Goal: Information Seeking & Learning: Check status

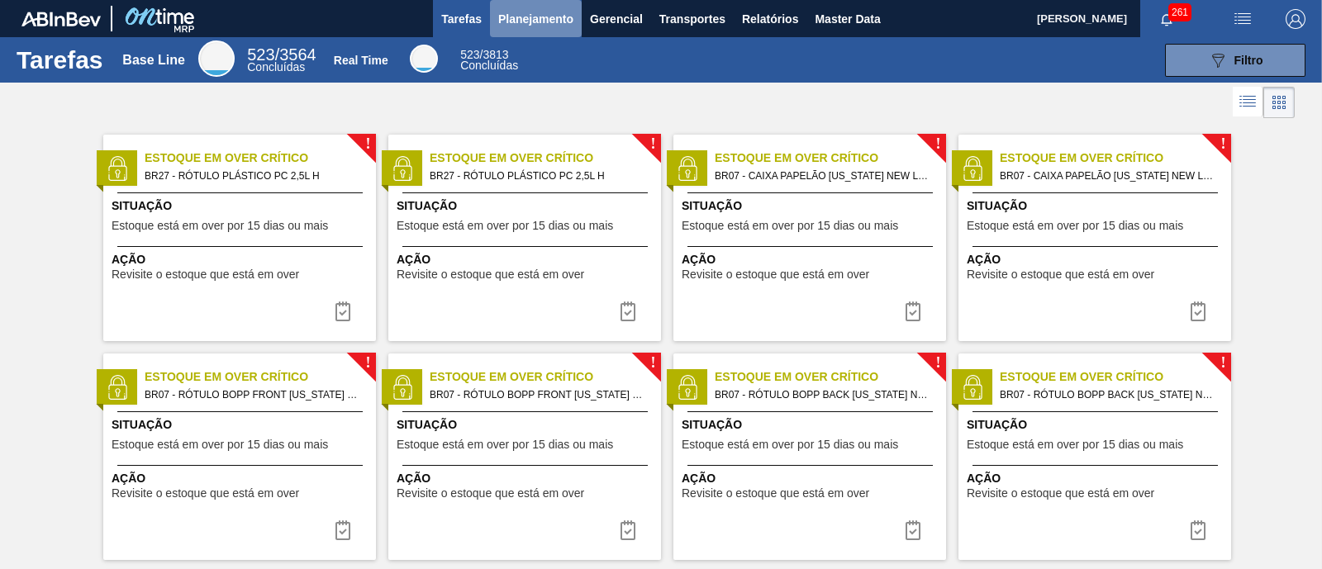
click at [534, 20] on span "Planejamento" at bounding box center [535, 19] width 75 height 20
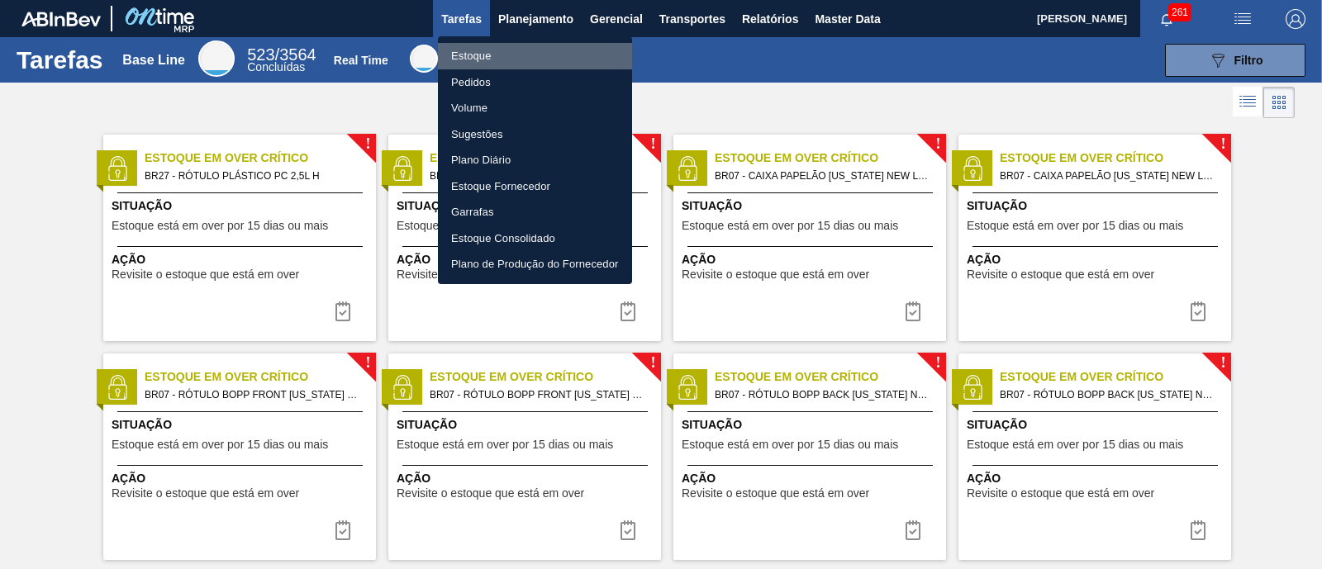
click at [487, 49] on li "Estoque" at bounding box center [535, 56] width 194 height 26
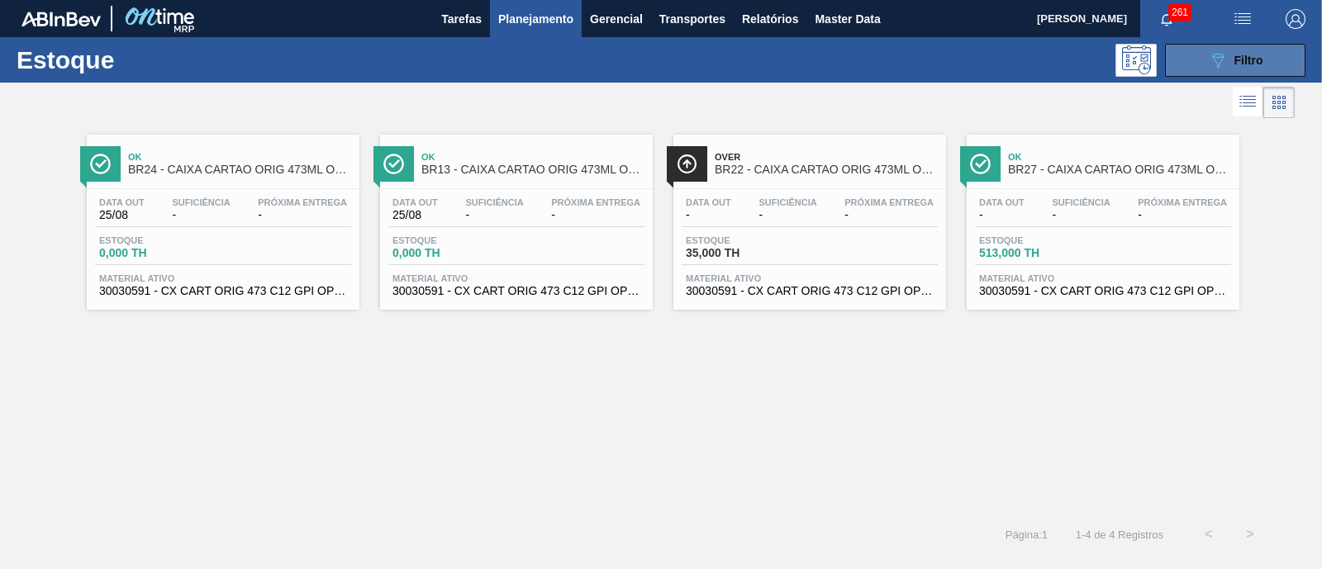
click at [1216, 64] on icon at bounding box center [1218, 61] width 12 height 14
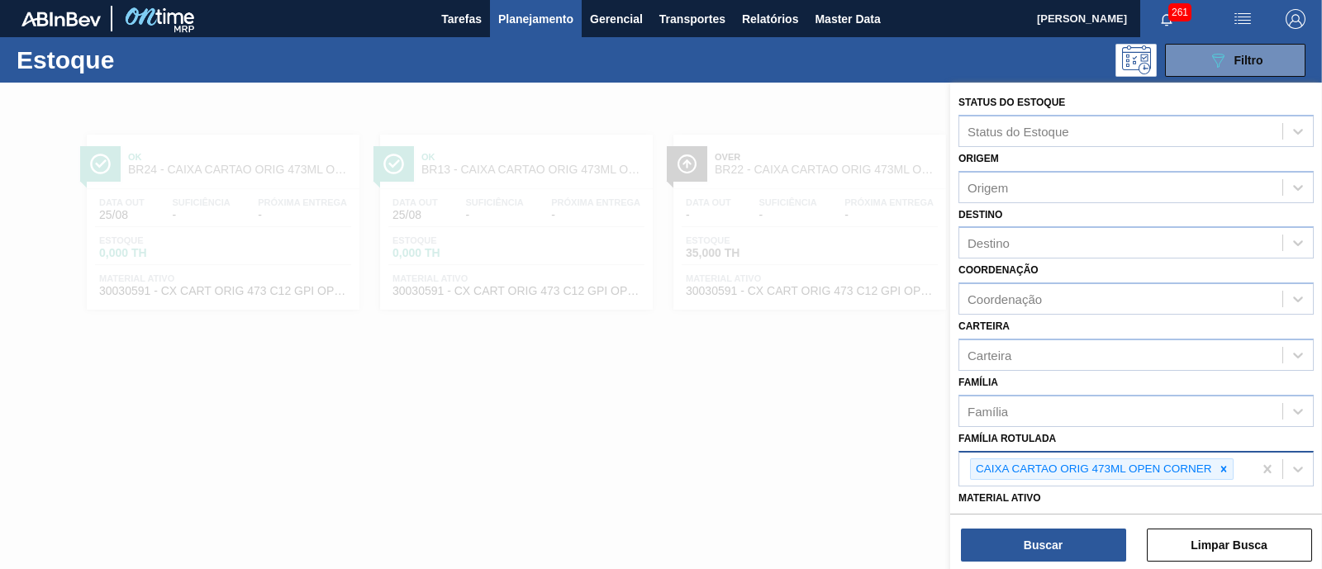
drag, startPoint x: 1226, startPoint y: 467, endPoint x: 1182, endPoint y: 468, distance: 43.8
click at [1182, 468] on div "CAIXA CARTAO ORIG 473ML OPEN CORNER" at bounding box center [1102, 469] width 264 height 22
click at [1223, 468] on icon at bounding box center [1223, 469] width 6 height 6
click at [1202, 465] on div "Família Rotulada" at bounding box center [1120, 467] width 323 height 24
type Rotulada "AP 350"
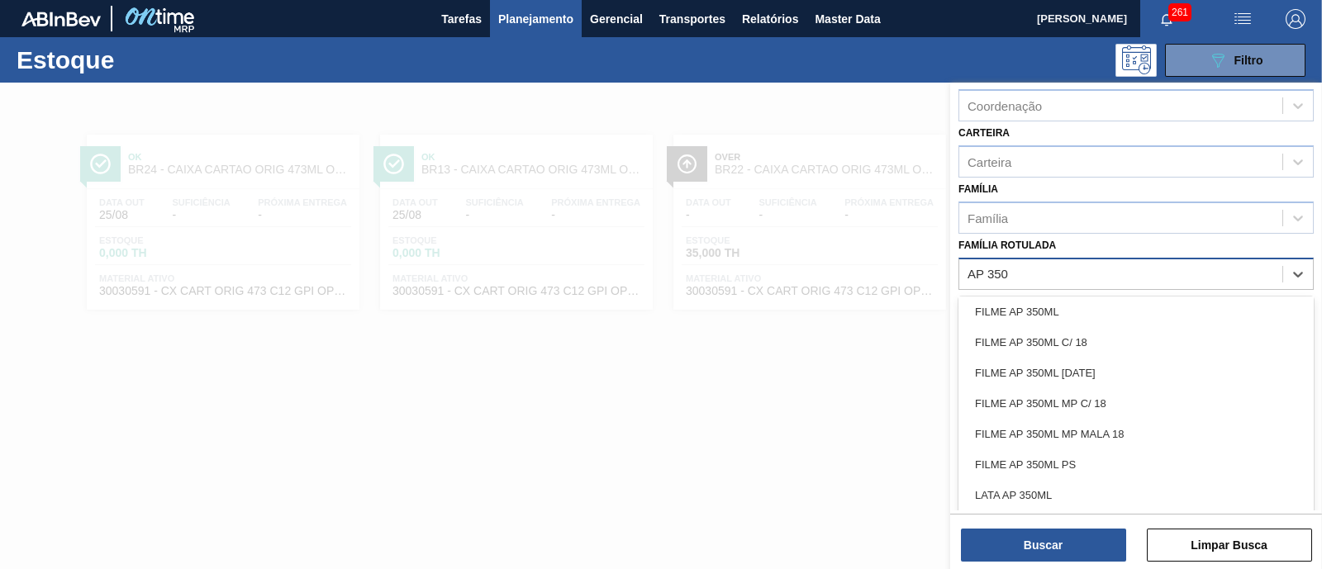
scroll to position [202, 0]
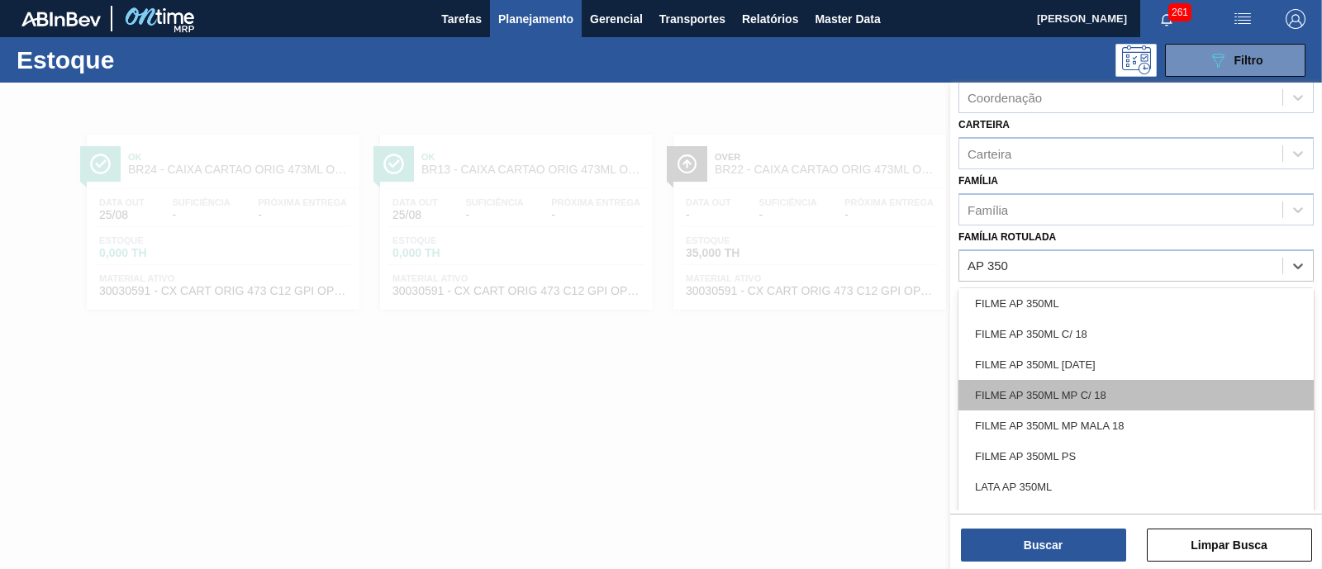
click at [1177, 382] on div "FILME AP 350ML MP C/ 18" at bounding box center [1135, 395] width 355 height 31
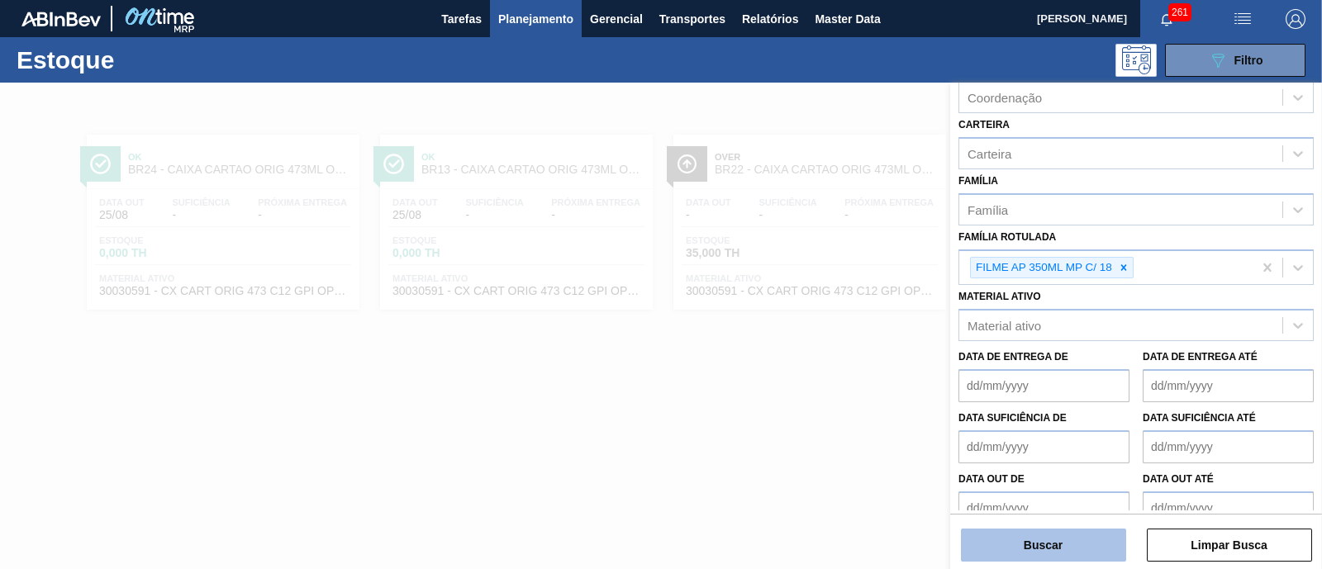
click at [1052, 538] on button "Buscar" at bounding box center [1043, 545] width 165 height 33
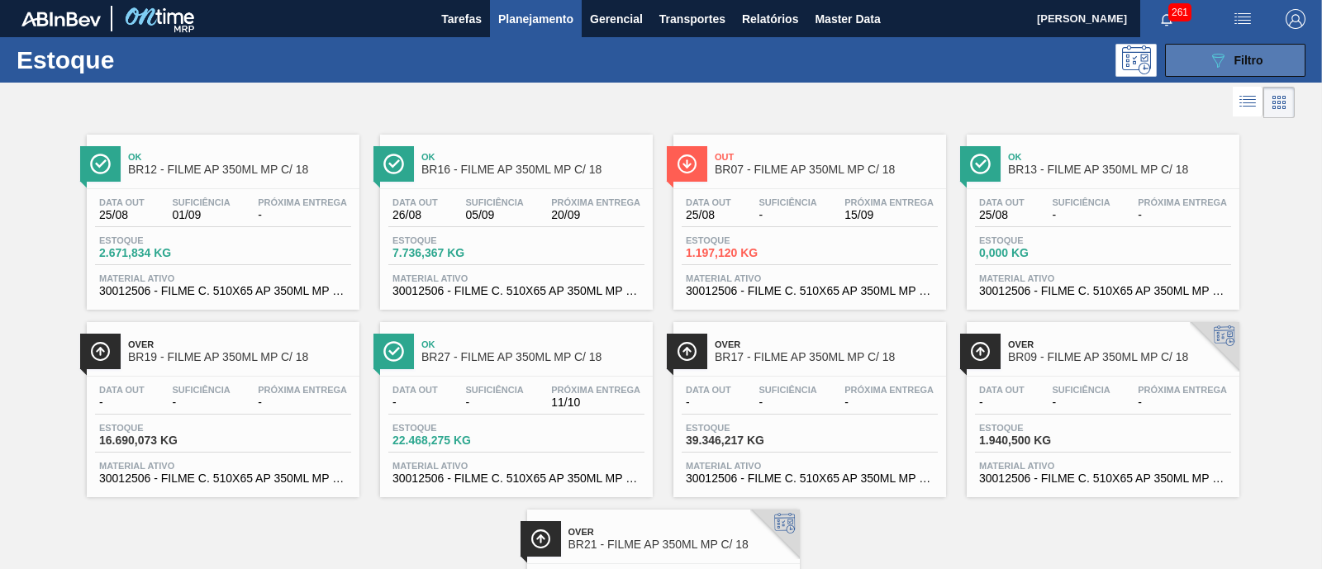
click at [1249, 64] on span "Filtro" at bounding box center [1248, 60] width 29 height 13
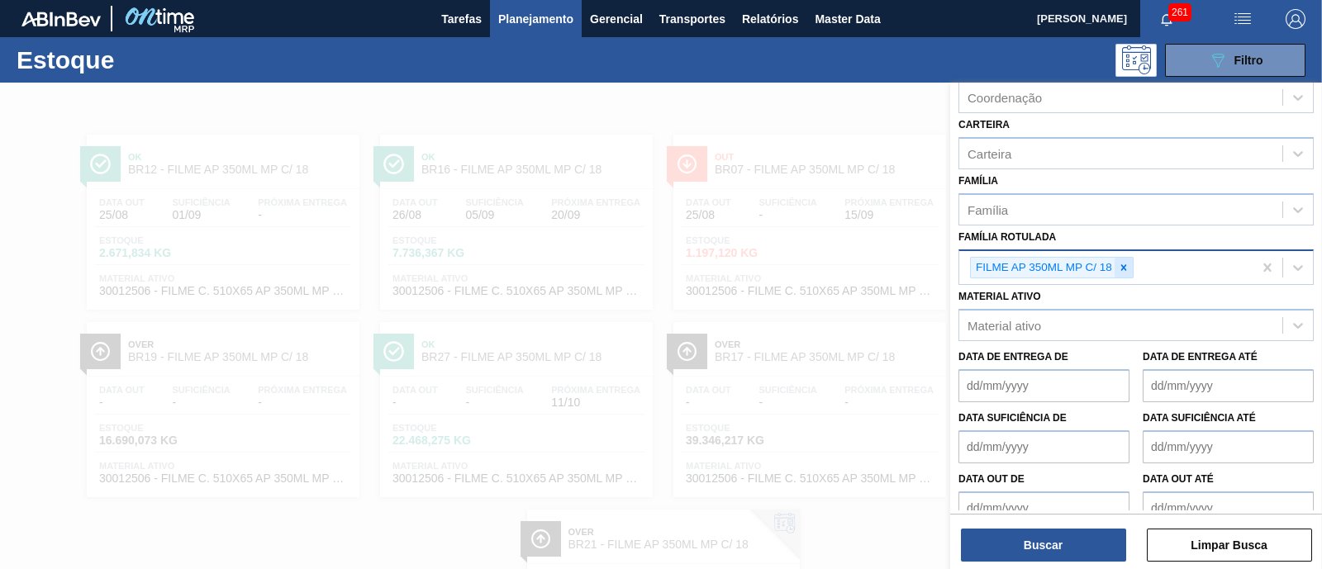
click at [1120, 262] on icon at bounding box center [1124, 268] width 12 height 12
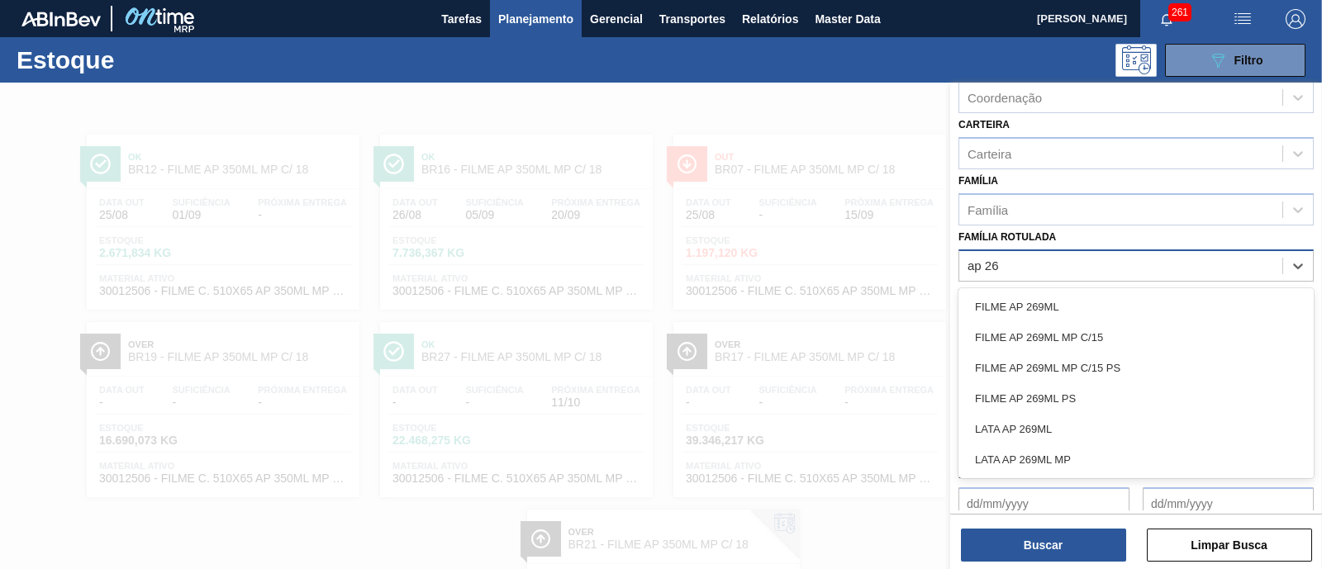
type Rotulada "ap 269"
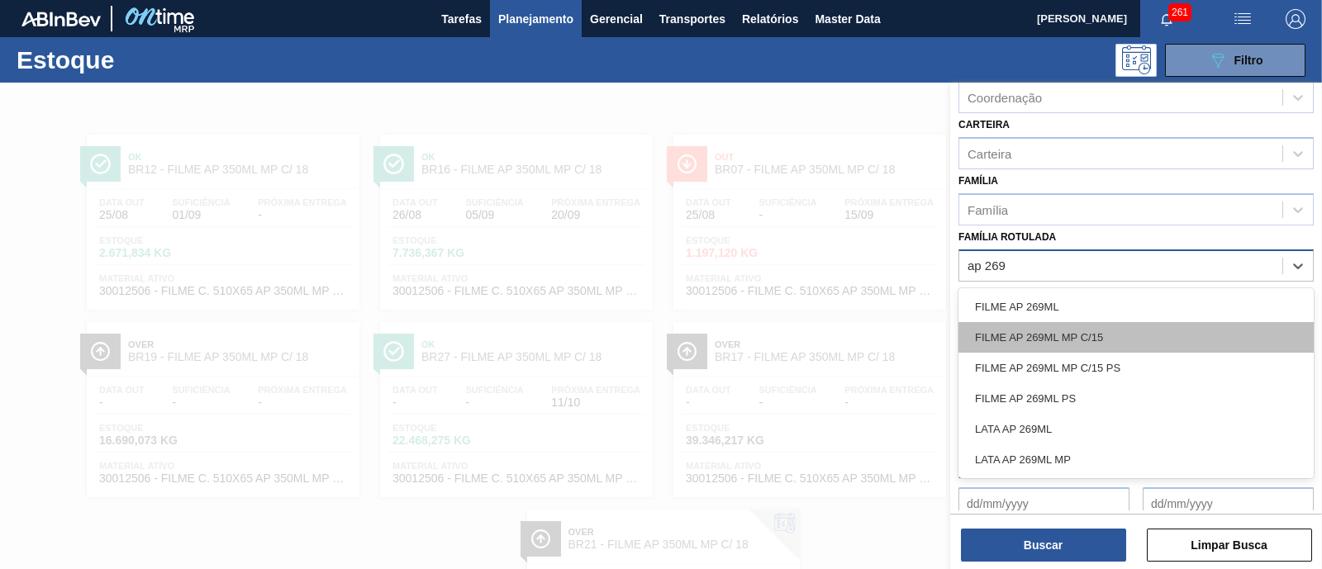
click at [1101, 335] on div "FILME AP 269ML MP C/15" at bounding box center [1135, 337] width 355 height 31
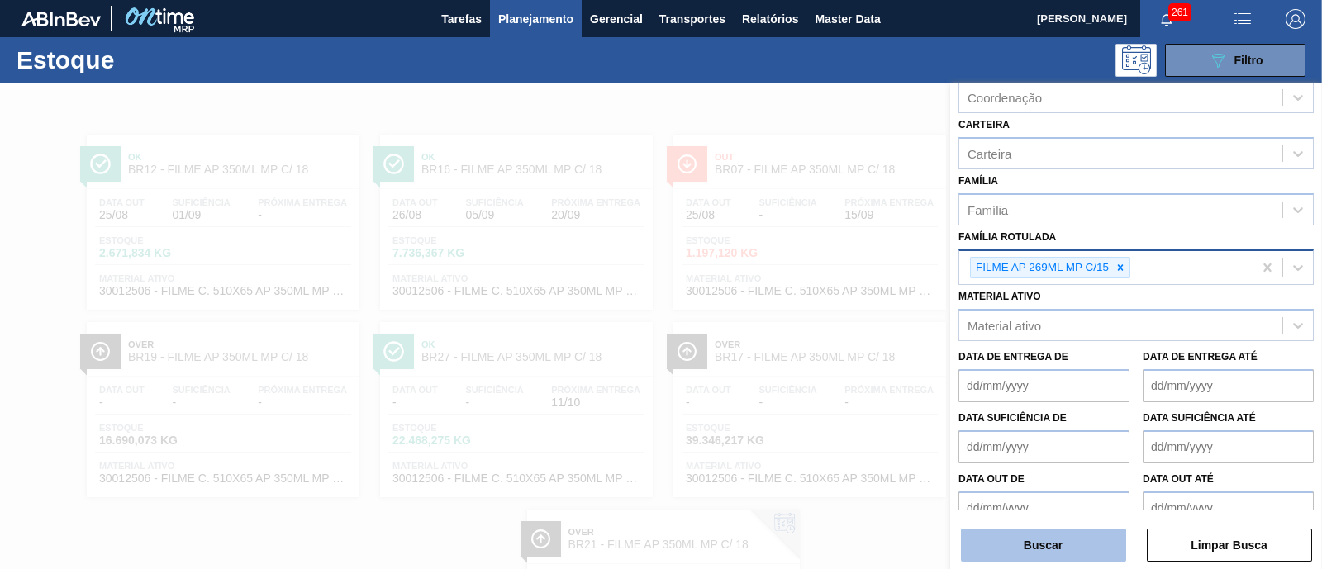
click at [1033, 539] on button "Buscar" at bounding box center [1043, 545] width 165 height 33
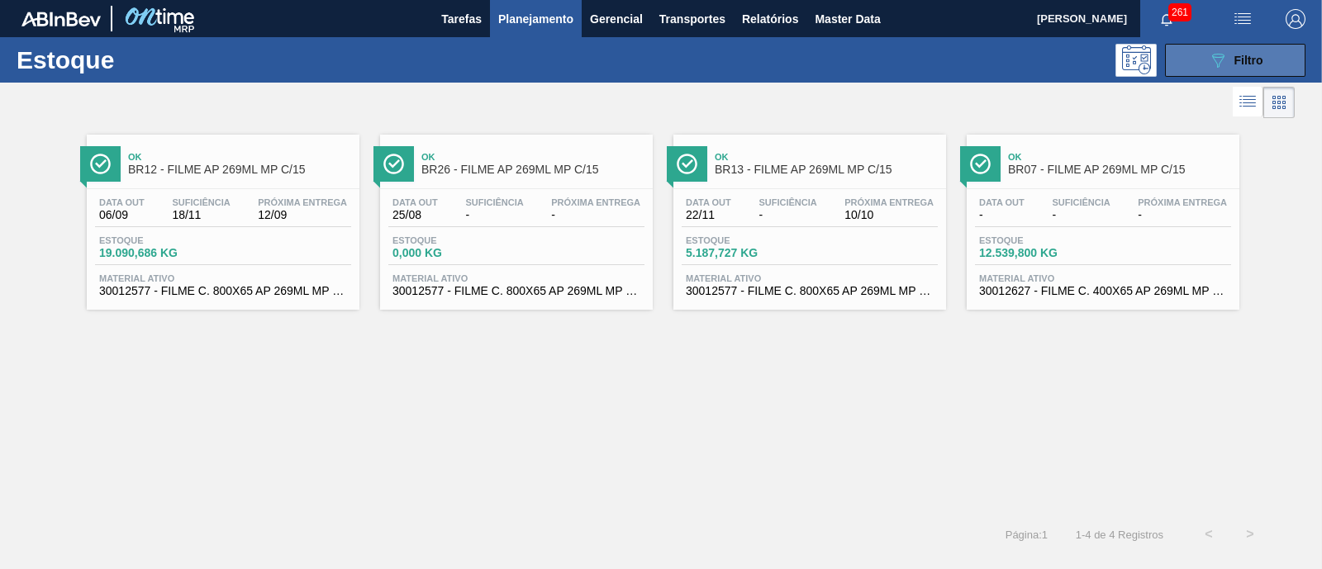
click at [1185, 46] on button "089F7B8B-B2A5-4AFE-B5C0-19BA573D28AC Filtro" at bounding box center [1235, 60] width 140 height 33
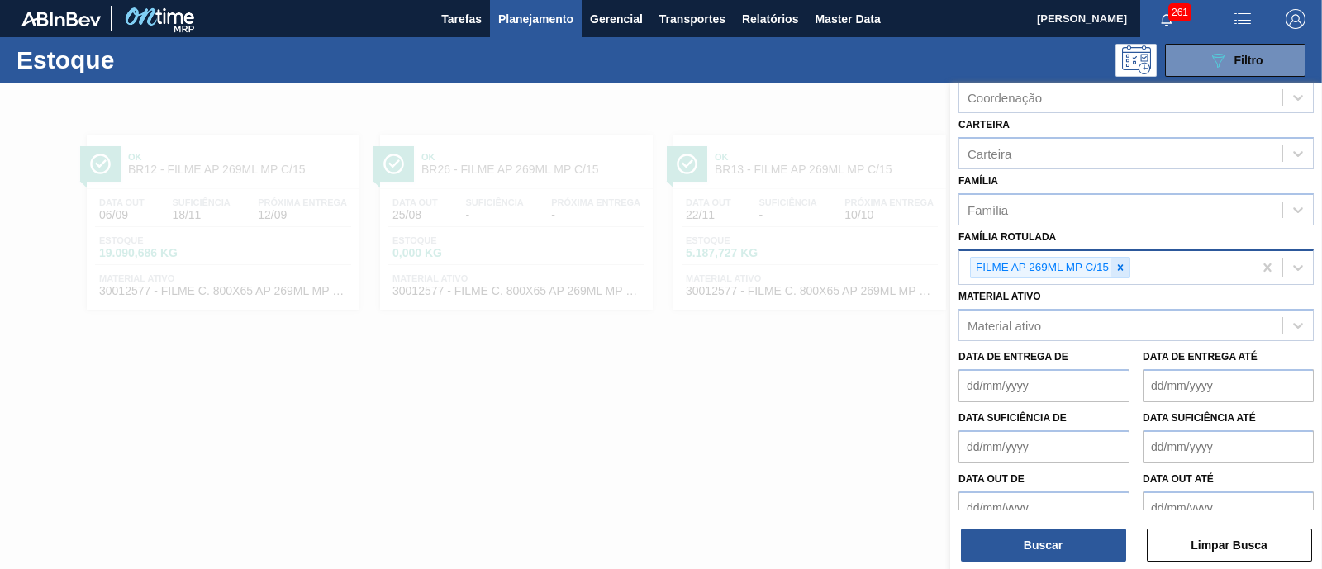
click at [1121, 267] on icon at bounding box center [1120, 268] width 12 height 12
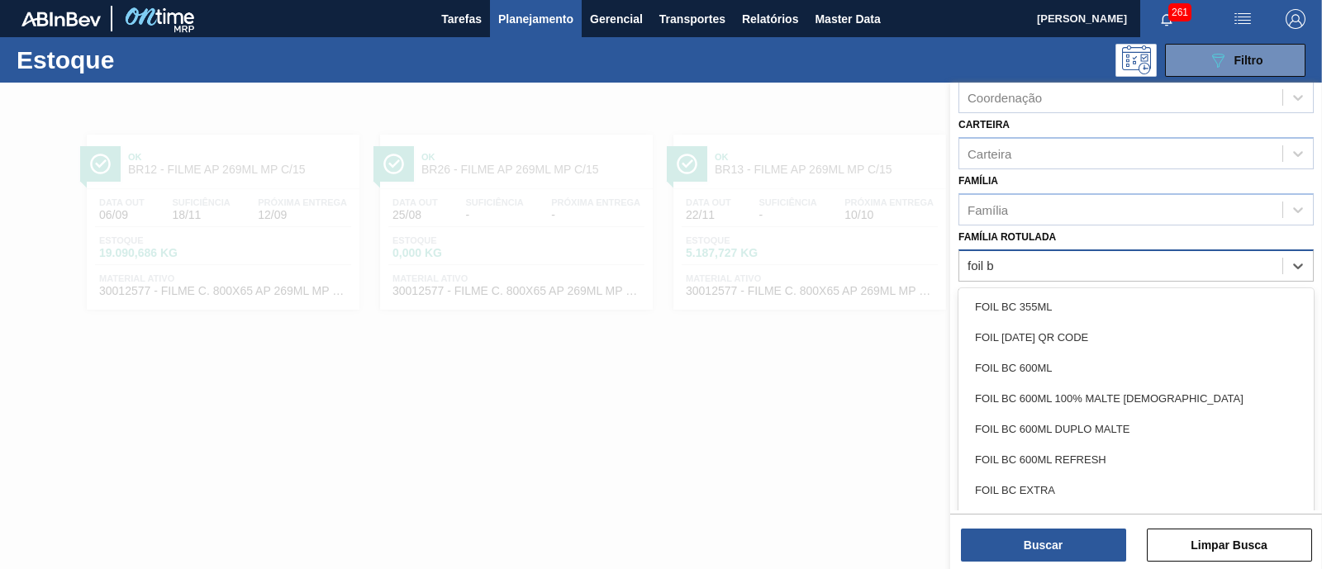
type Rotulada "foil bc"
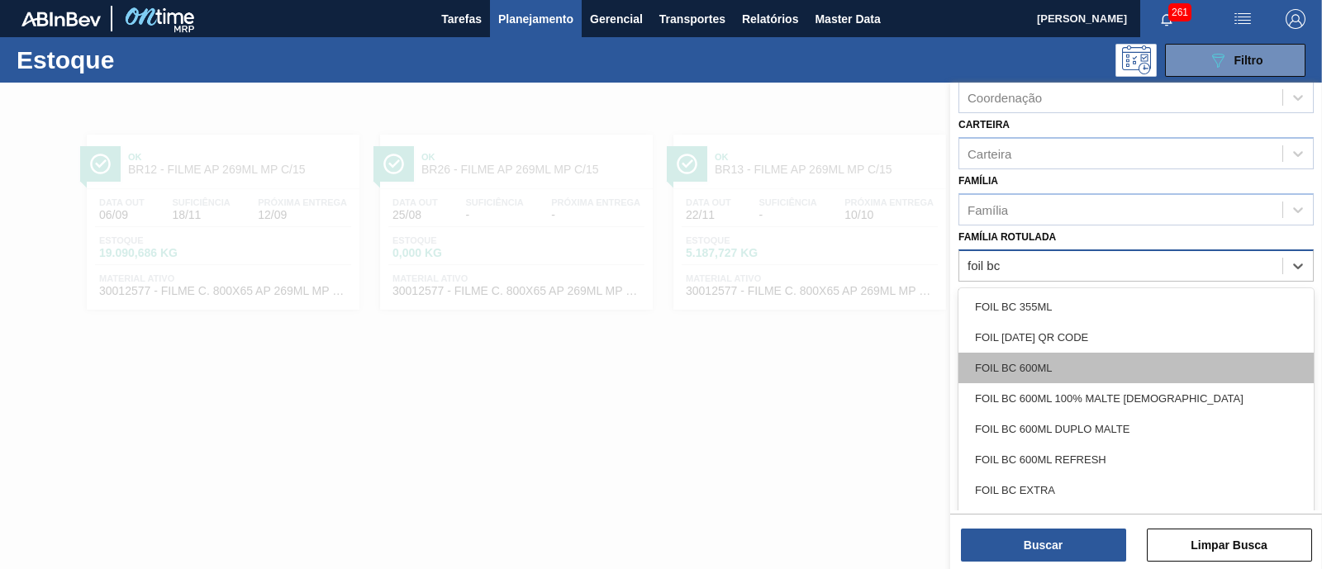
click at [1115, 373] on div "FOIL BC 600ML" at bounding box center [1135, 368] width 355 height 31
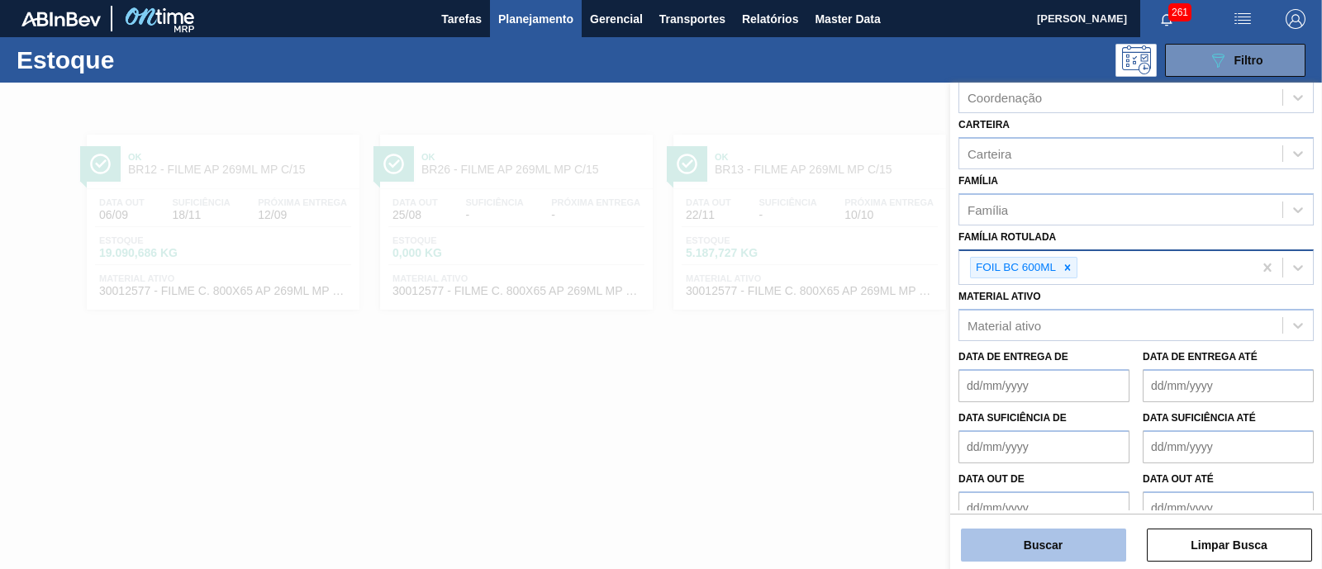
click at [1052, 533] on button "Buscar" at bounding box center [1043, 545] width 165 height 33
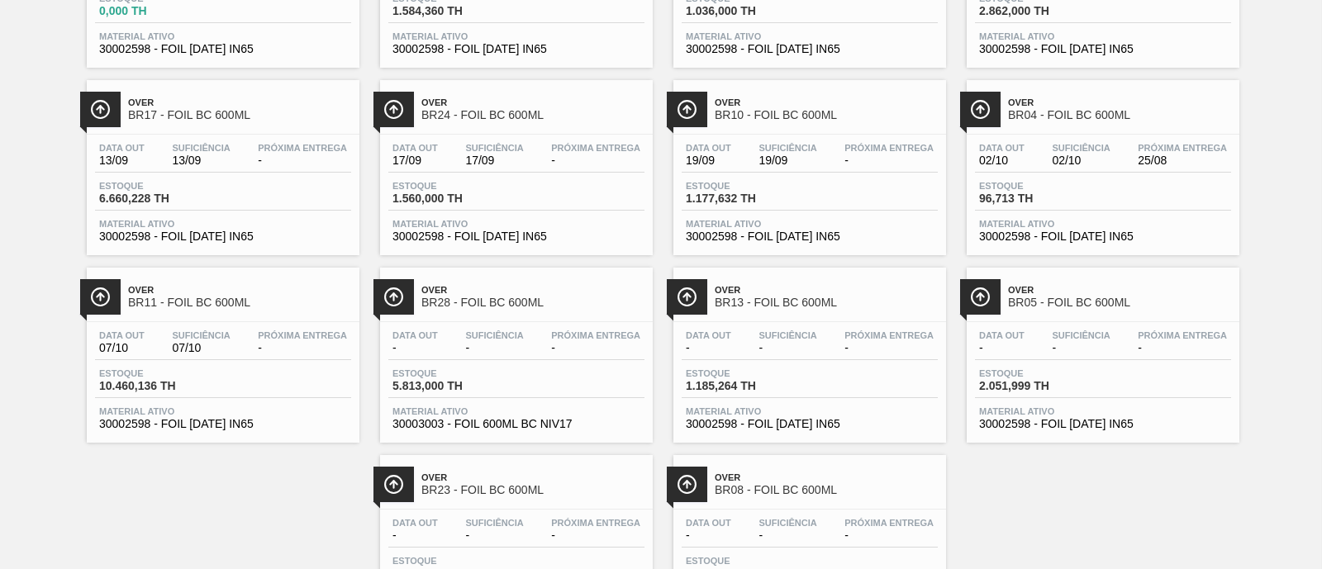
scroll to position [0, 0]
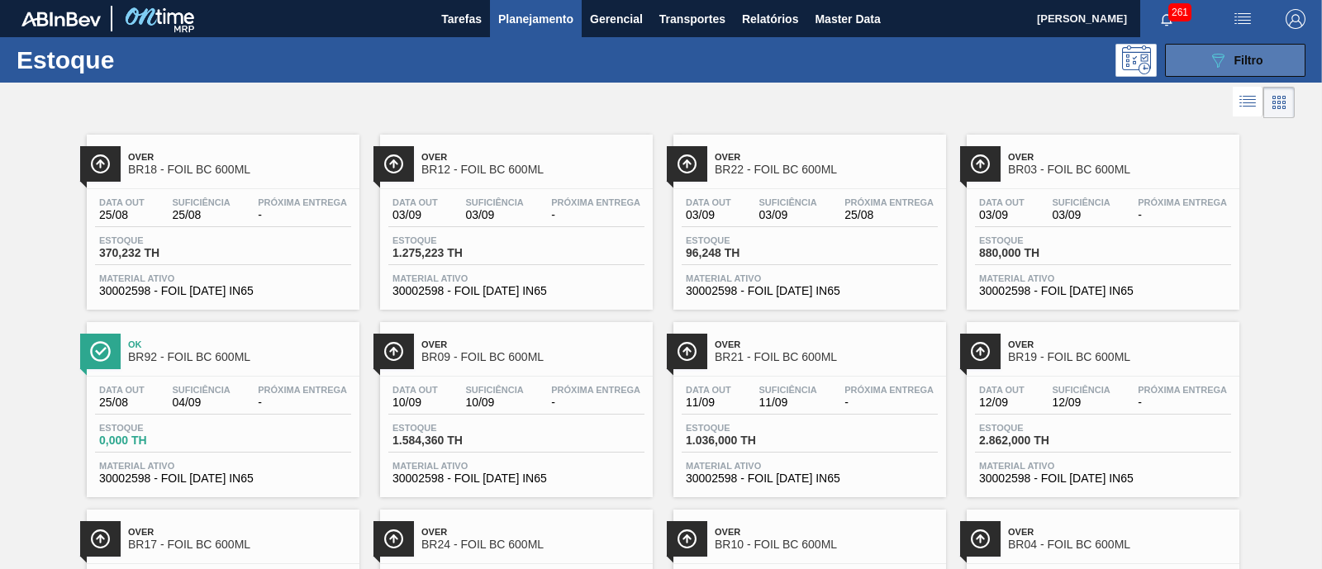
click at [1278, 59] on button "089F7B8B-B2A5-4AFE-B5C0-19BA573D28AC Filtro" at bounding box center [1235, 60] width 140 height 33
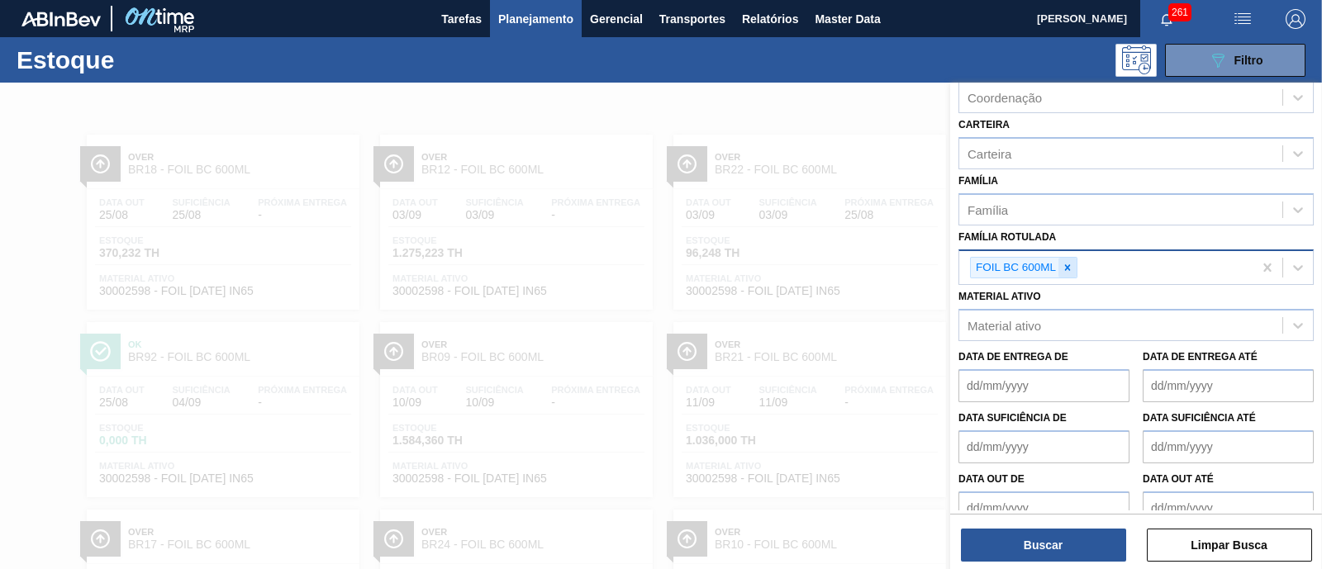
click at [1068, 264] on icon at bounding box center [1068, 267] width 6 height 6
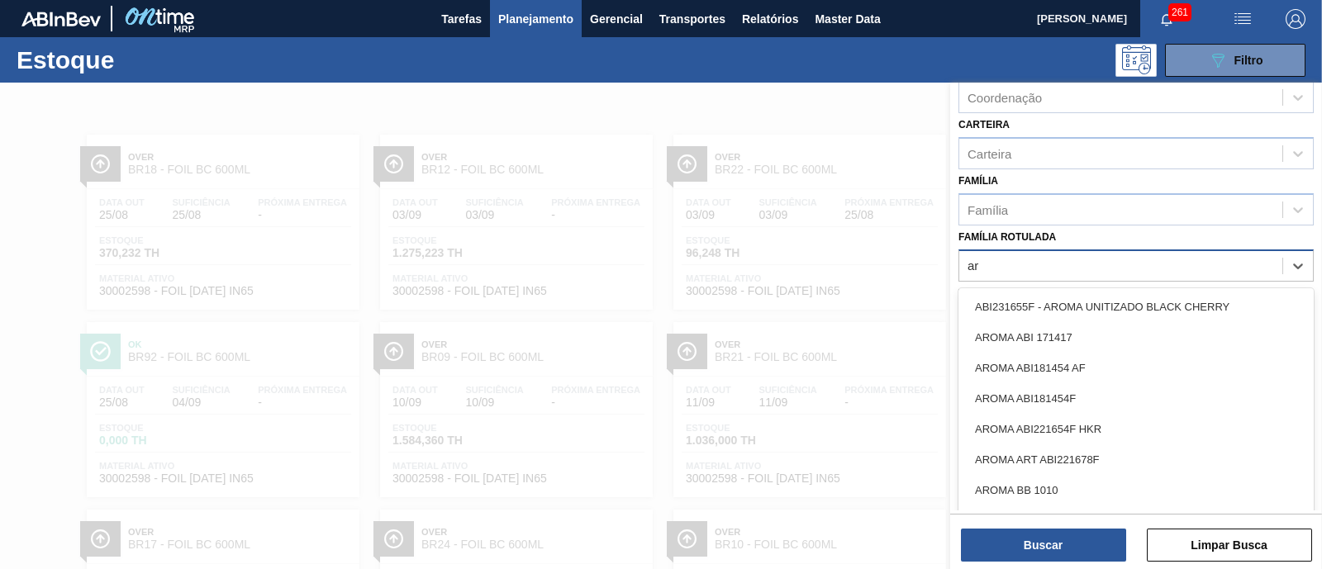
type Rotulada "a"
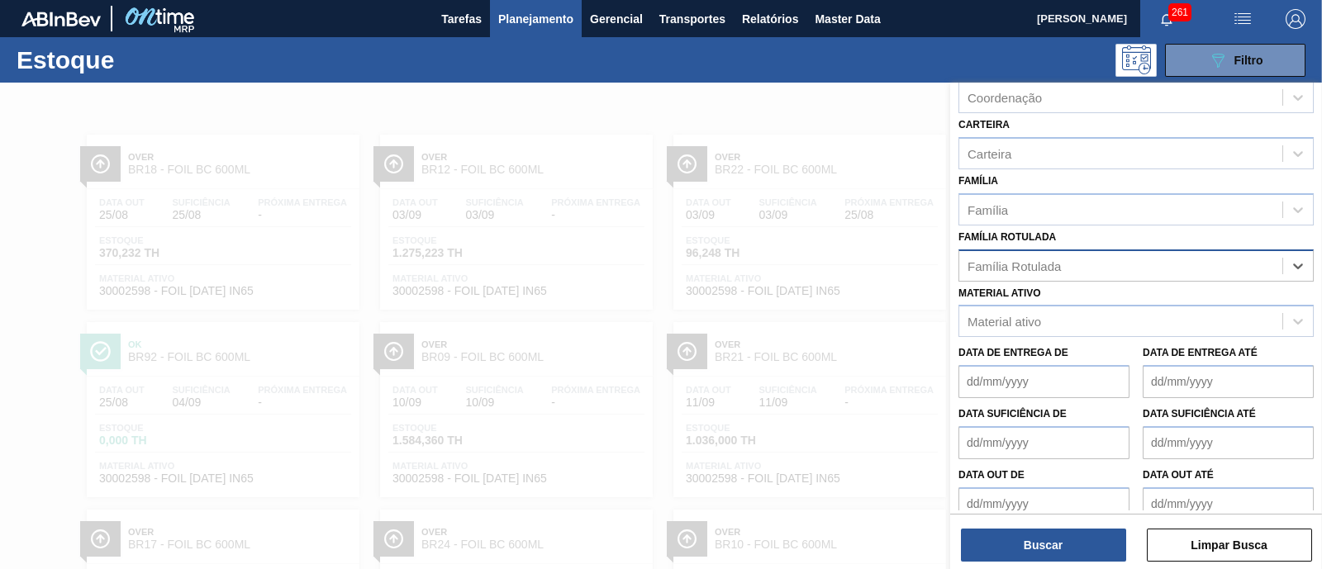
click at [1068, 263] on div "Família Rotulada" at bounding box center [1120, 266] width 323 height 24
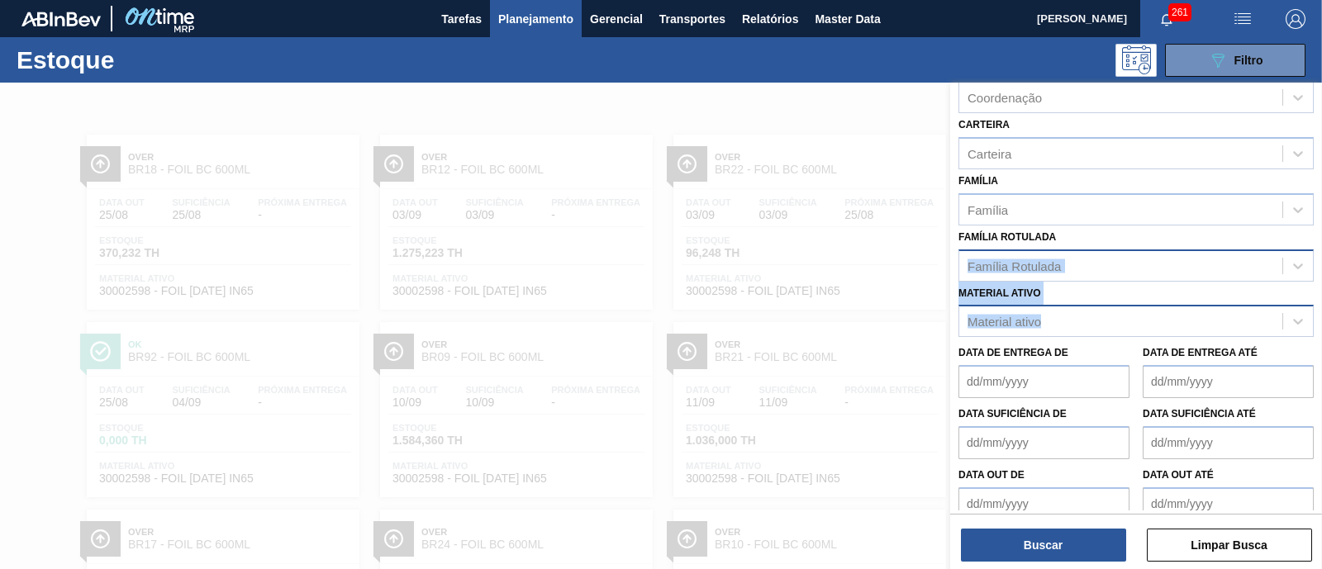
drag, startPoint x: 1065, startPoint y: 234, endPoint x: 1064, endPoint y: 316, distance: 82.6
click at [1064, 316] on div "Status do Estoque Status do Estoque Origem Origem Destino Destino Coordenação C…" at bounding box center [1136, 205] width 372 height 648
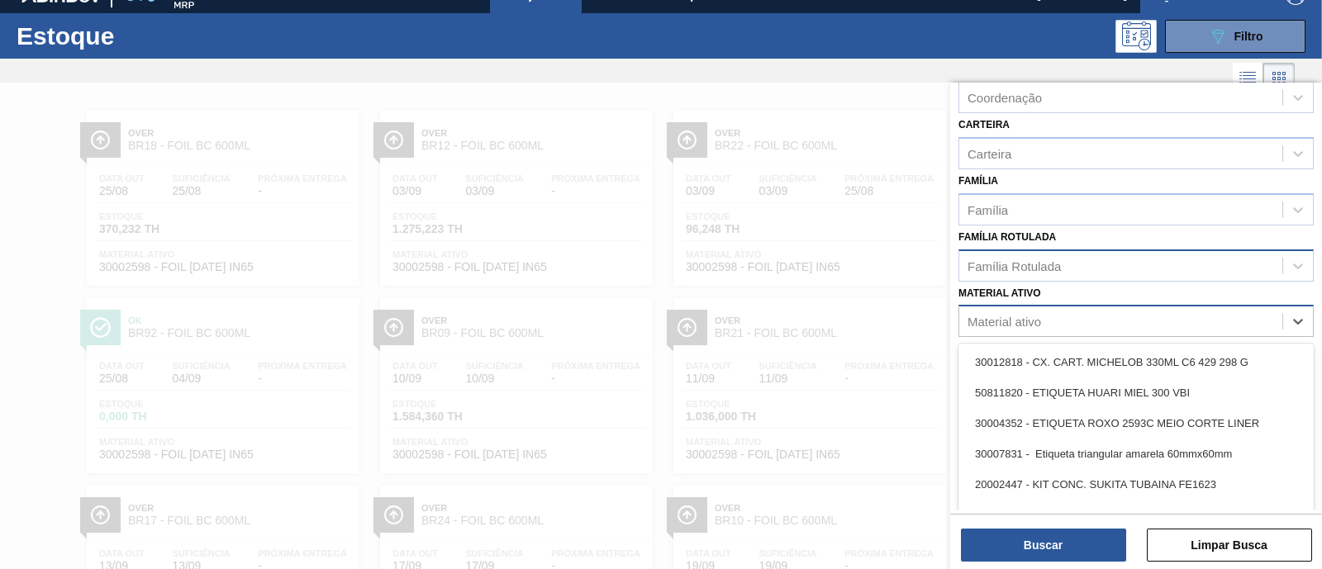
click at [1064, 316] on div "Material ativo" at bounding box center [1120, 322] width 323 height 24
type ativo "v"
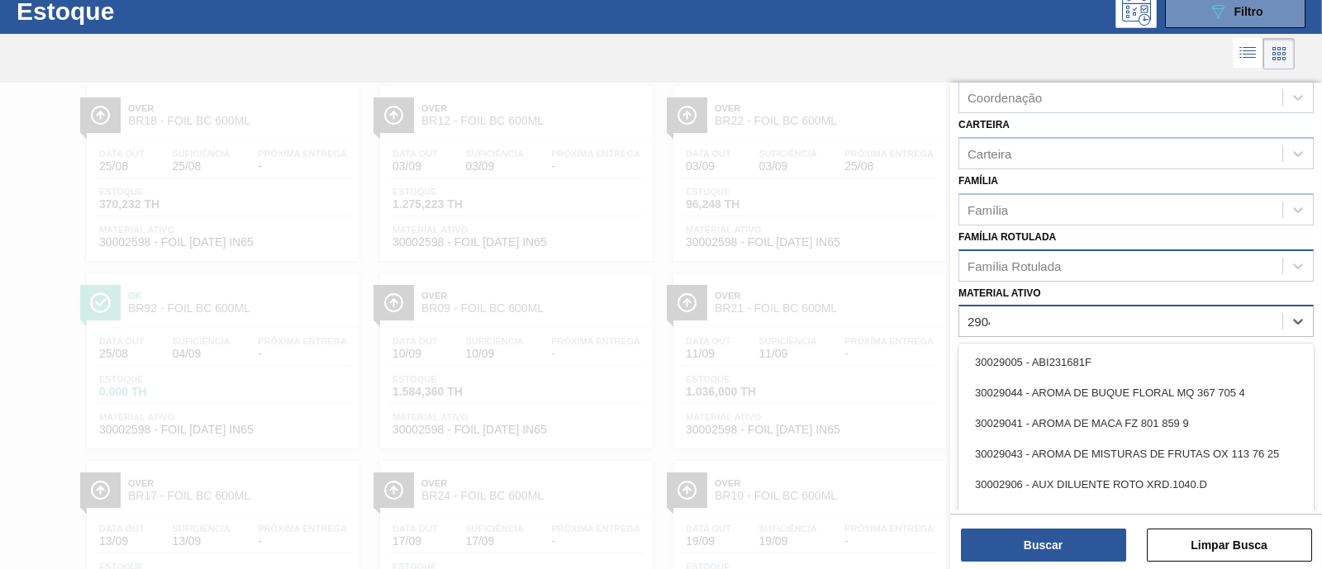
type ativo "29044"
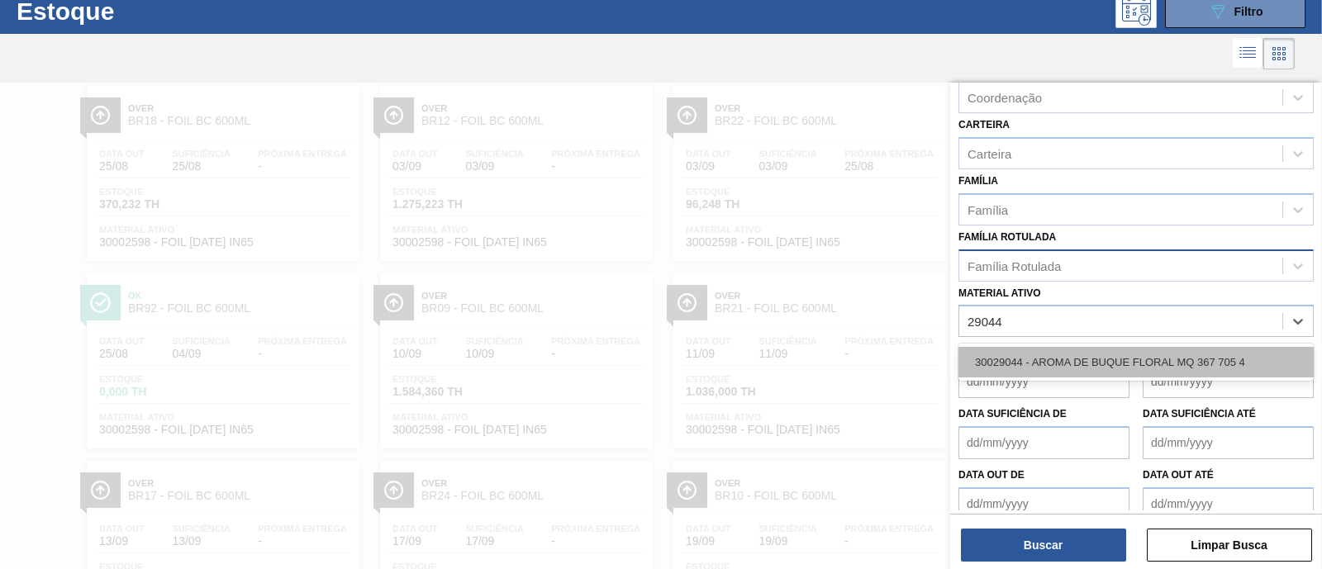
click at [1095, 354] on div "30029044 - AROMA DE BUQUE FLORAL MQ 367 705 4" at bounding box center [1135, 362] width 355 height 31
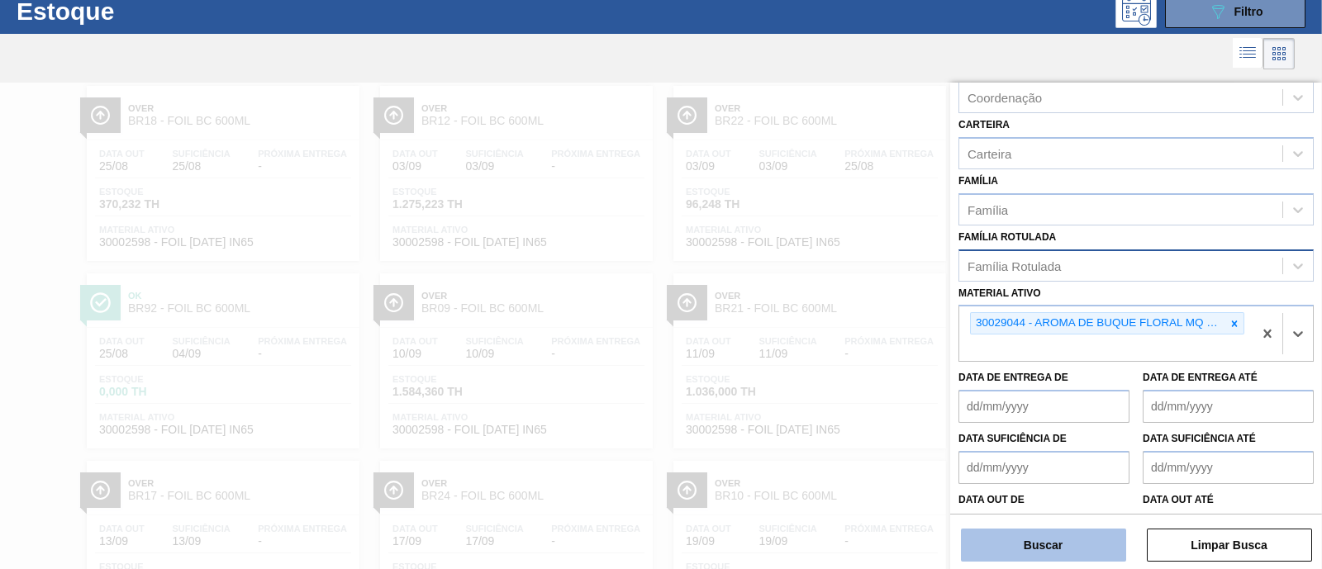
click at [1038, 548] on button "Buscar" at bounding box center [1043, 545] width 165 height 33
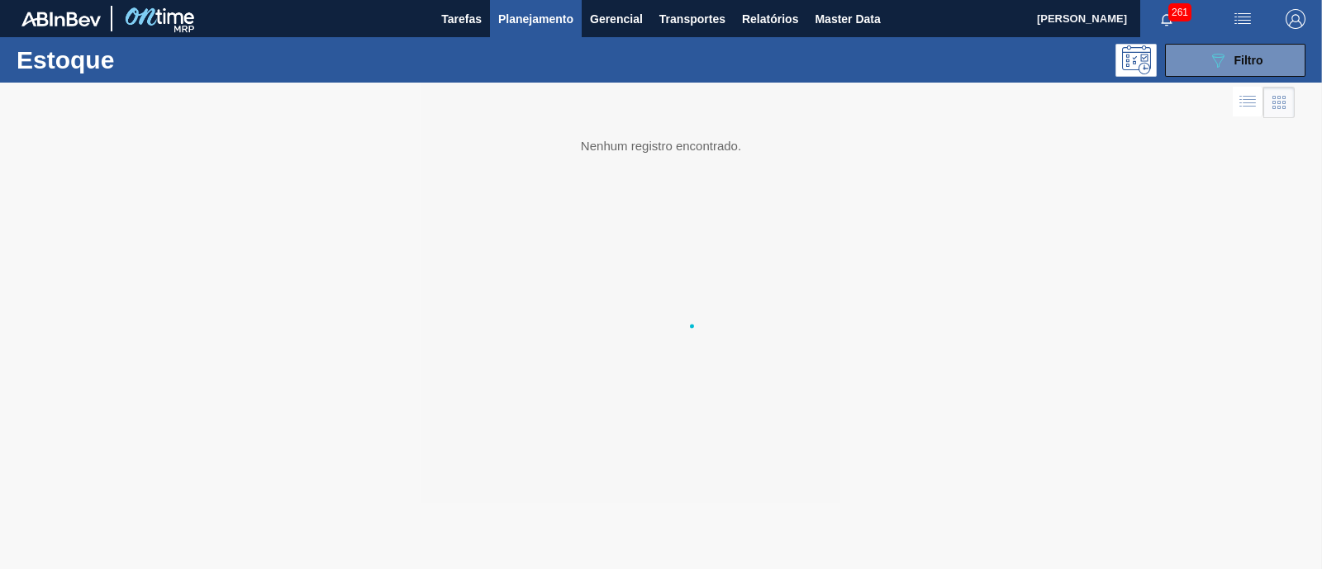
scroll to position [0, 0]
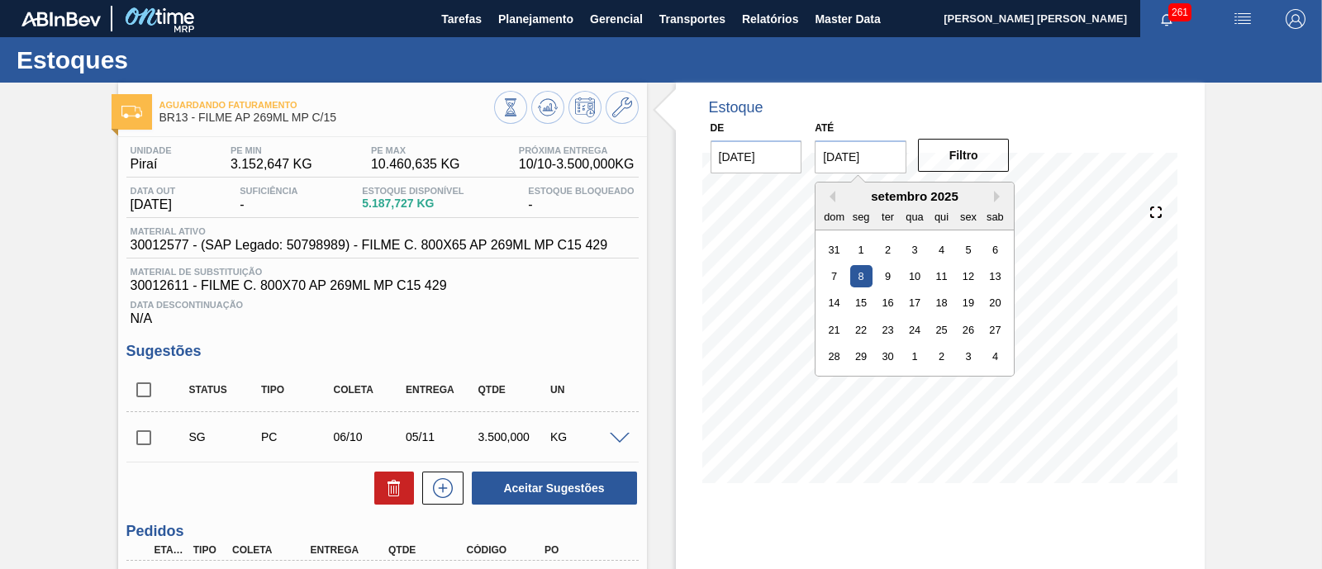
click at [848, 148] on input "08/09/2025" at bounding box center [861, 156] width 92 height 33
click at [996, 200] on button "Next Month" at bounding box center [1000, 197] width 12 height 12
click at [990, 358] on div "1" at bounding box center [995, 356] width 22 height 22
type input "01/11/2025"
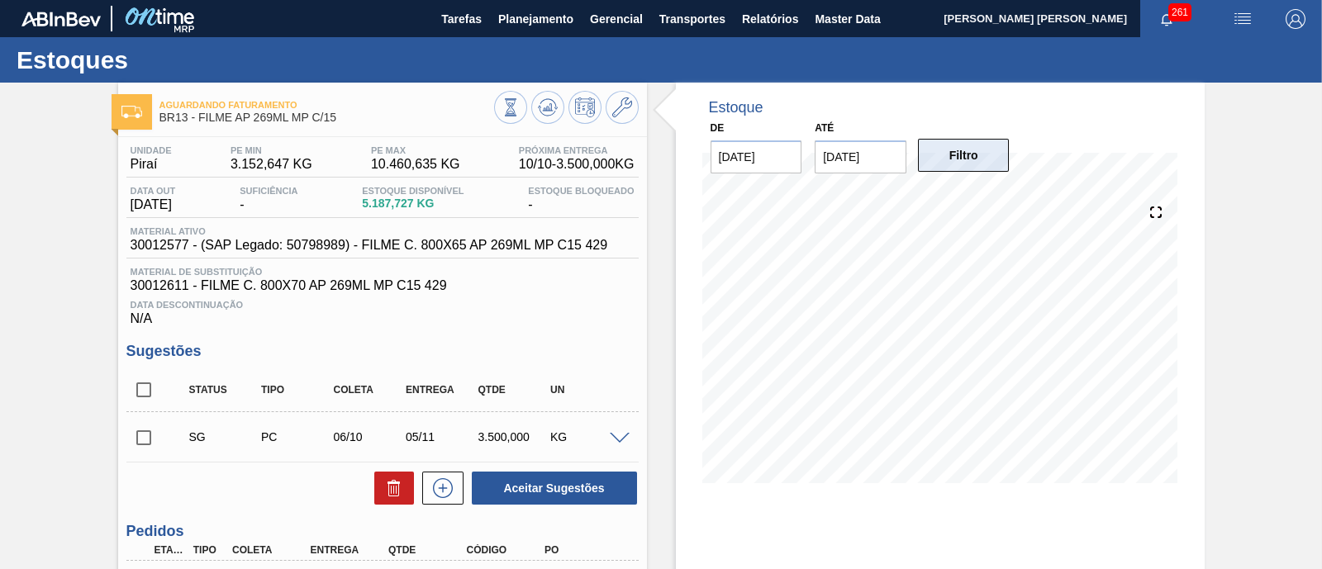
click at [958, 161] on button "Filtro" at bounding box center [964, 155] width 92 height 33
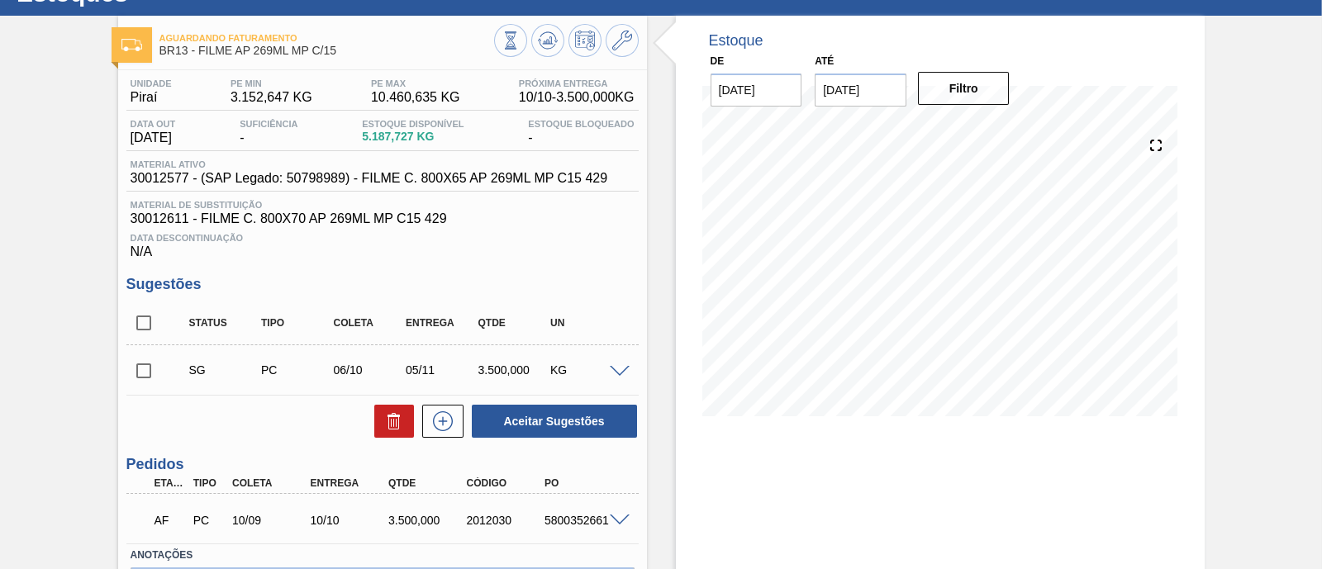
scroll to position [80, 0]
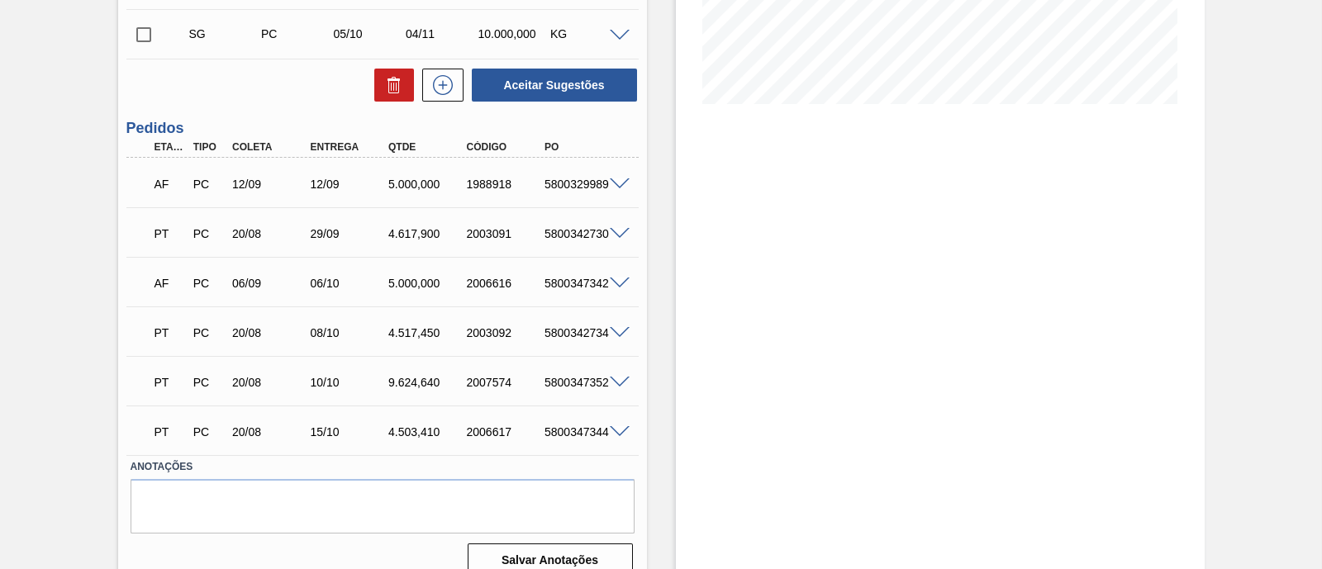
scroll to position [379, 0]
click at [615, 335] on span at bounding box center [620, 333] width 20 height 12
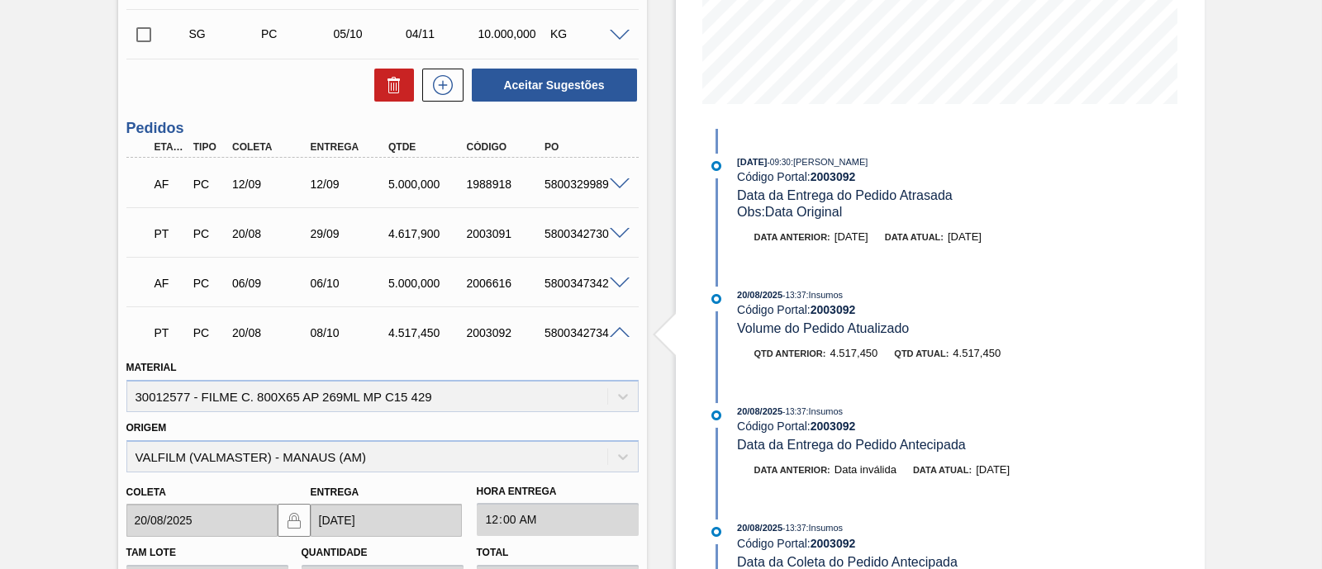
click at [615, 335] on span at bounding box center [620, 333] width 20 height 12
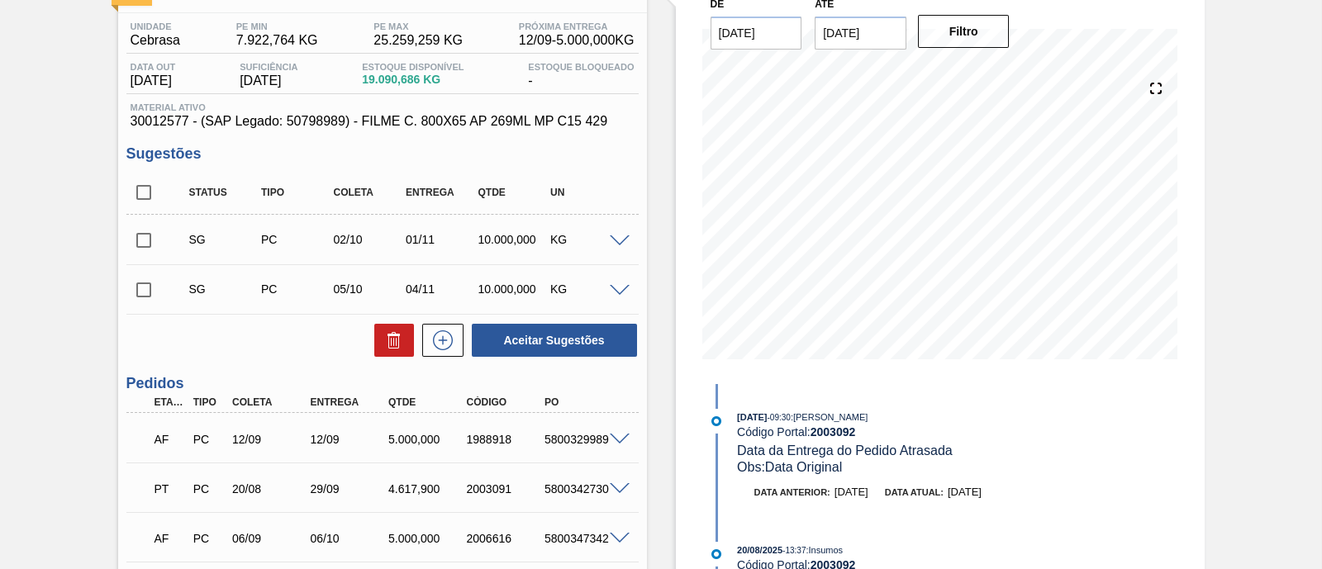
scroll to position [116, 0]
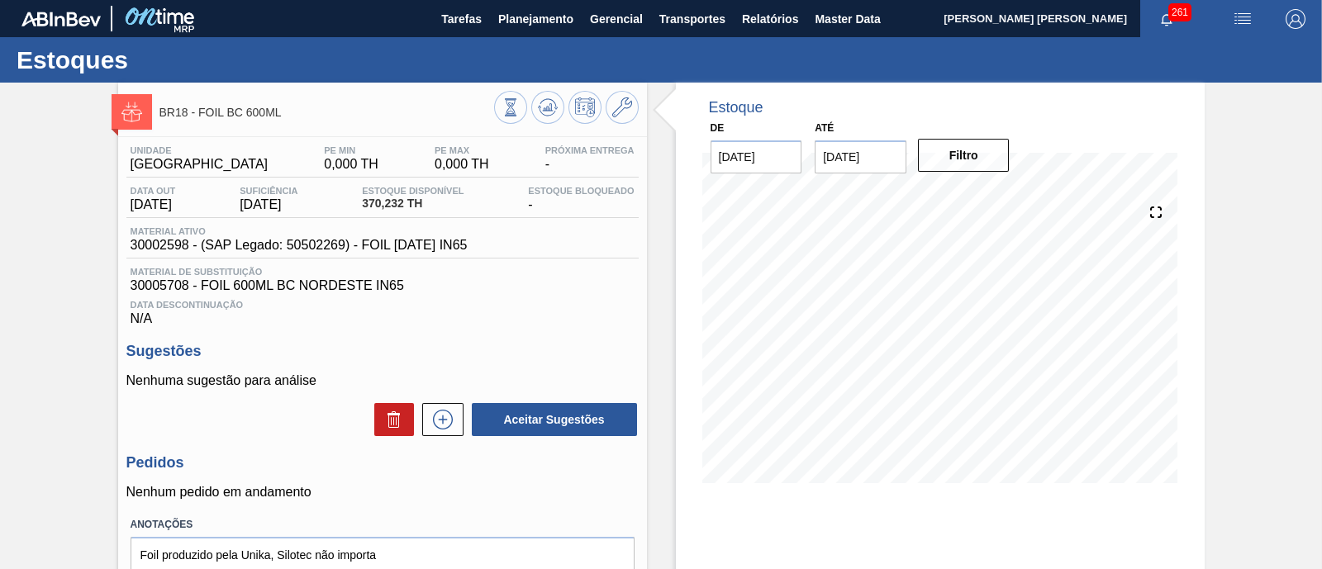
click at [546, 126] on div at bounding box center [566, 109] width 145 height 37
click at [546, 117] on button at bounding box center [547, 107] width 33 height 33
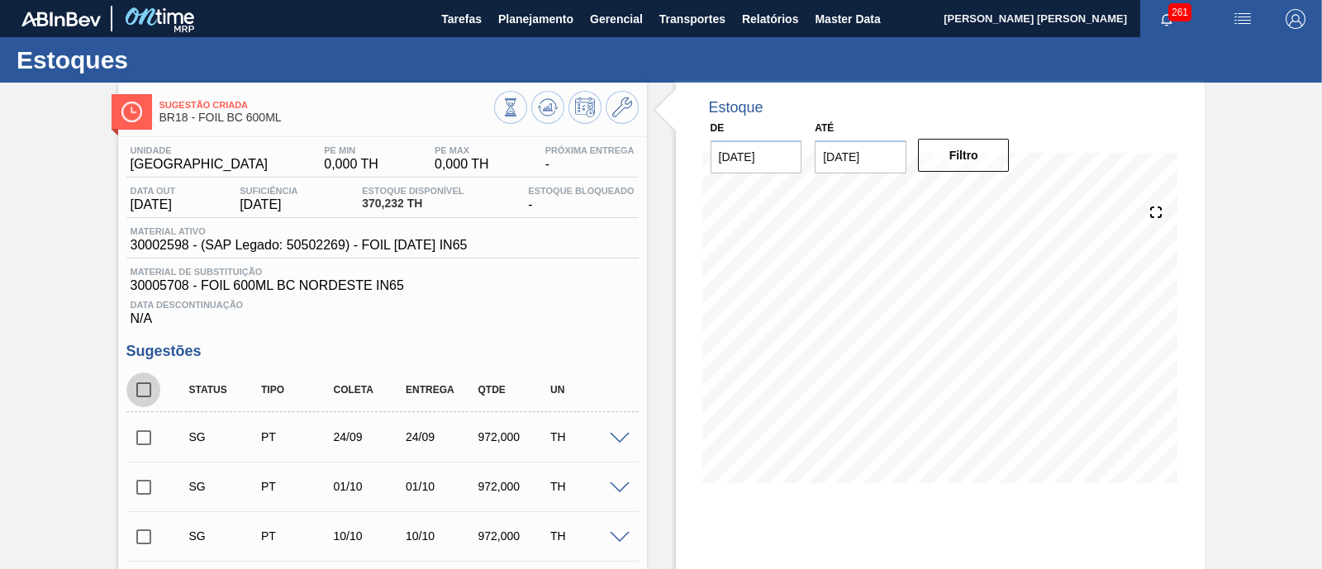
click at [149, 387] on input "checkbox" at bounding box center [143, 390] width 35 height 35
checkbox input "true"
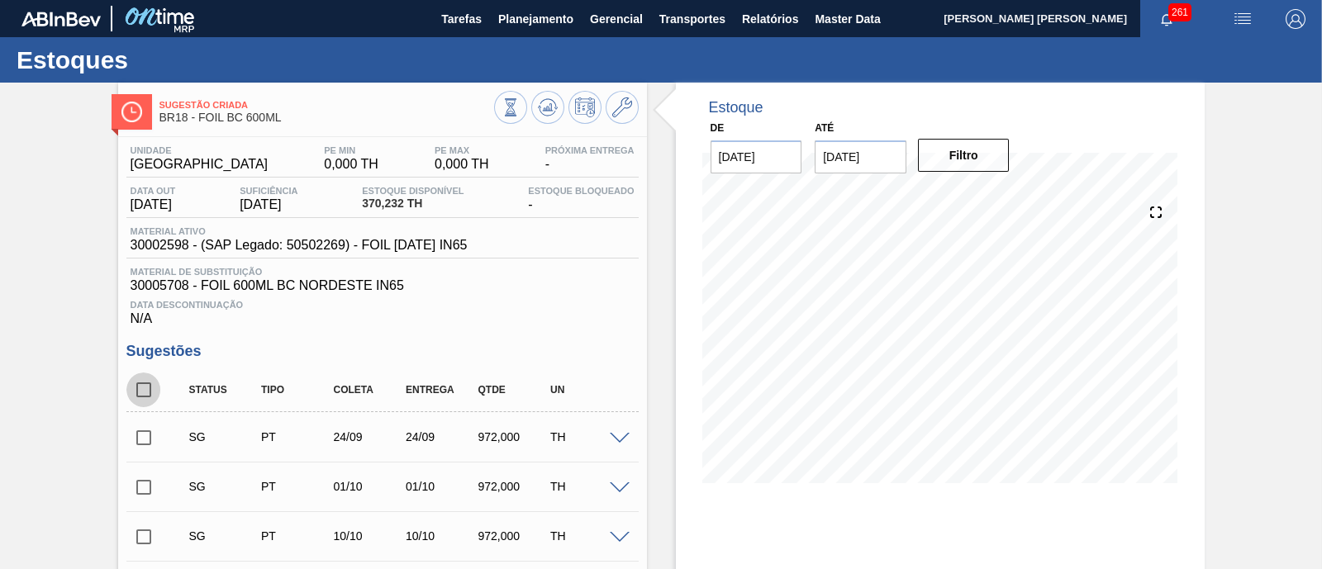
checkbox input "true"
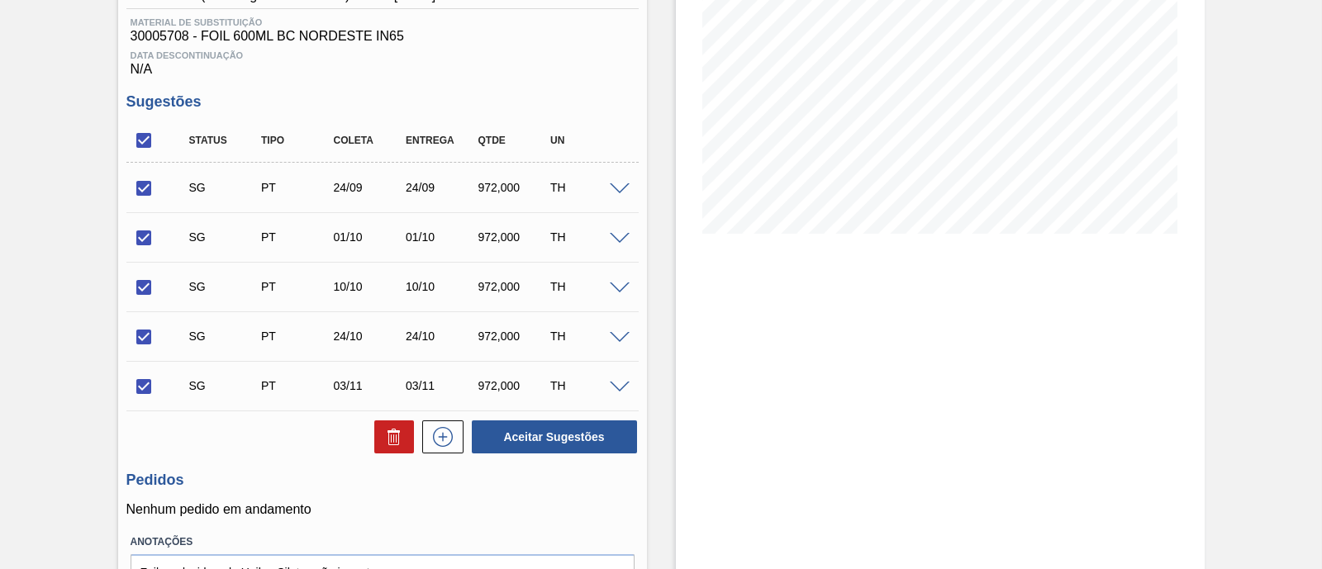
scroll to position [251, 0]
click at [403, 438] on button at bounding box center [394, 435] width 40 height 33
checkbox input "false"
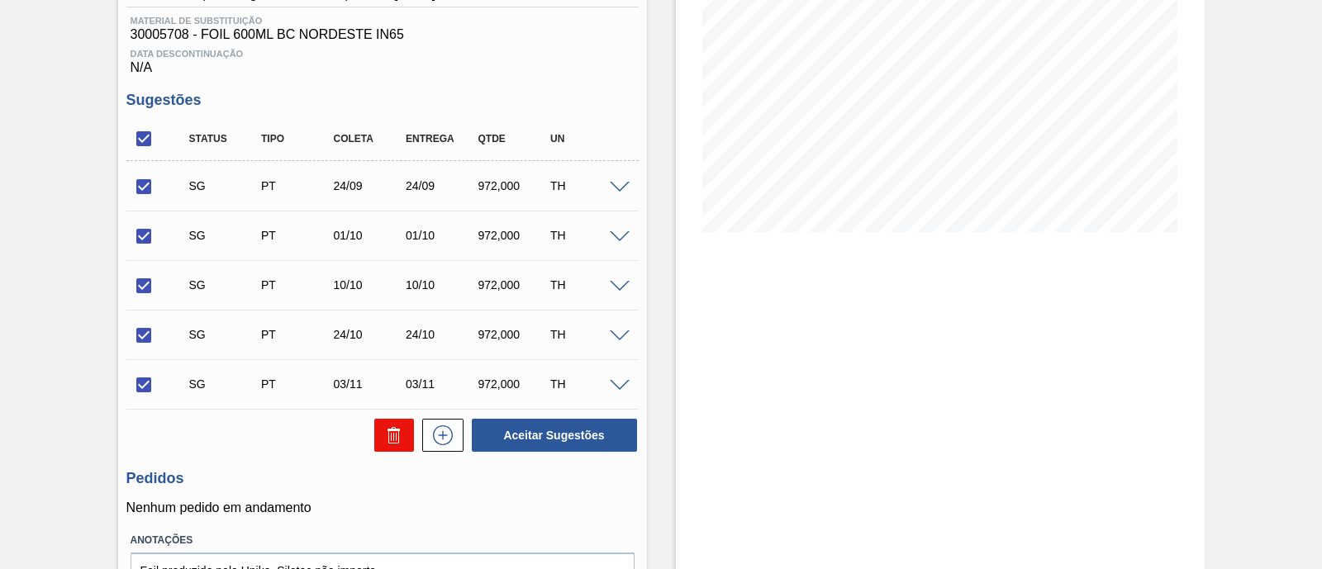
checkbox input "false"
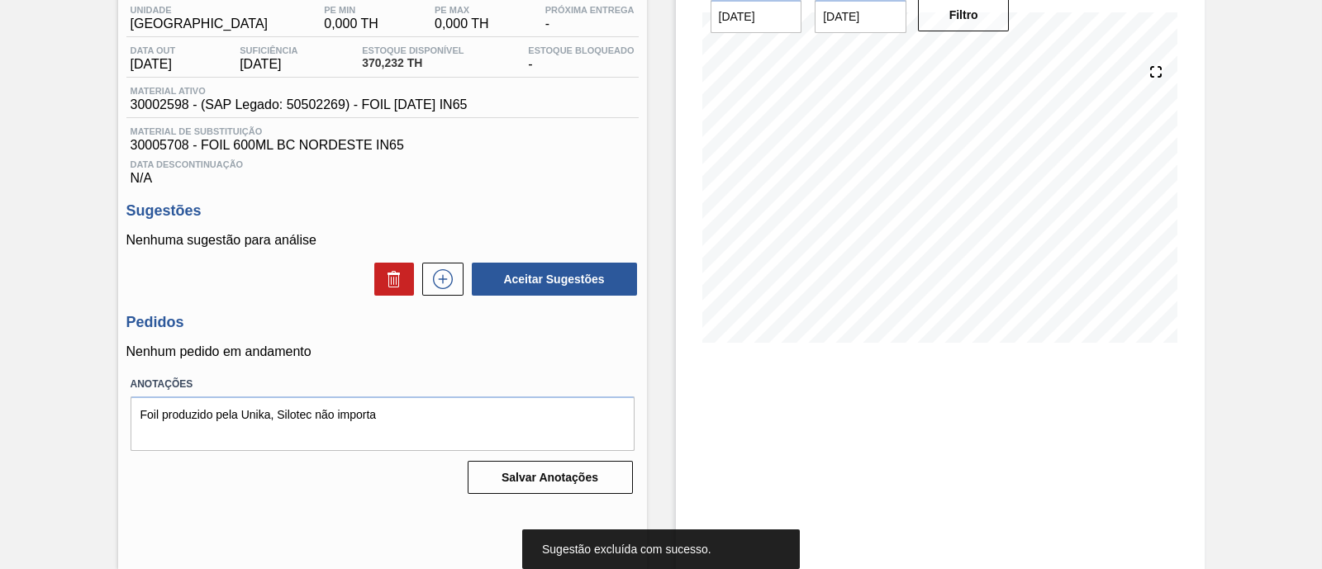
scroll to position [0, 0]
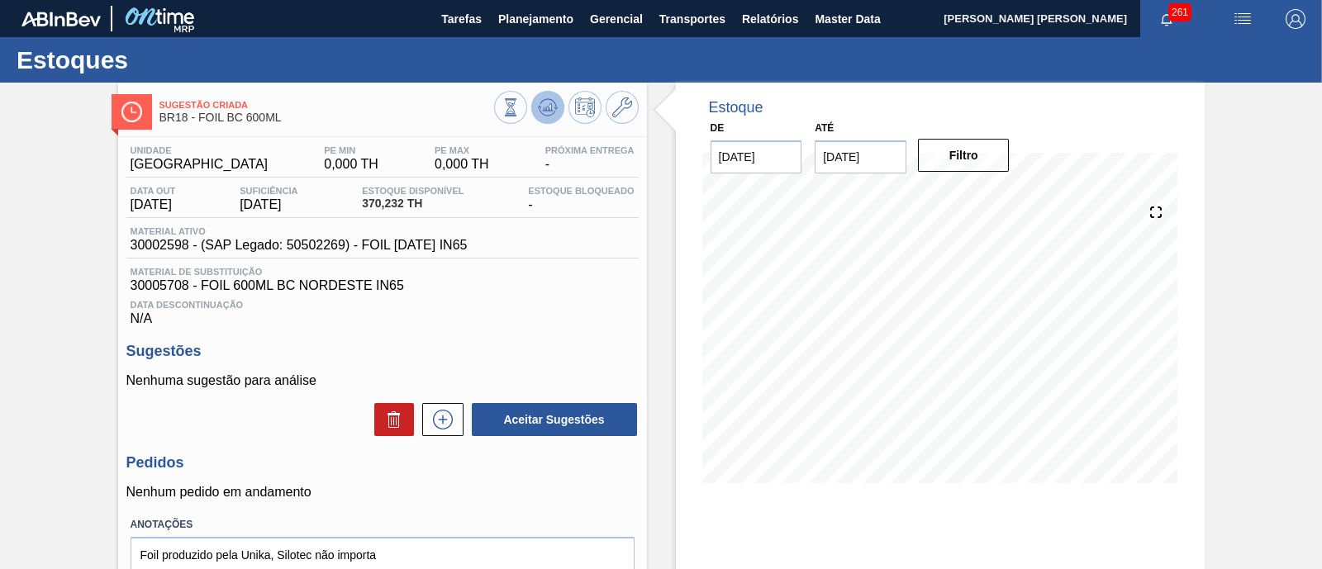
click at [553, 109] on icon at bounding box center [548, 107] width 20 height 20
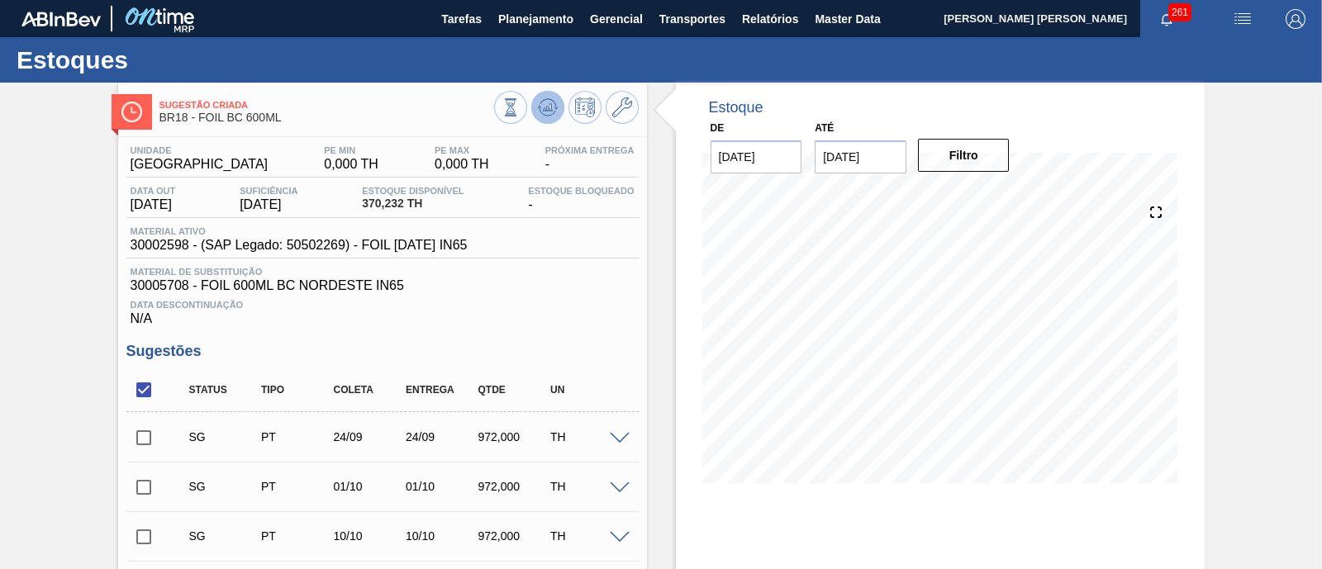
click at [544, 119] on button at bounding box center [547, 107] width 33 height 33
click at [541, 112] on icon at bounding box center [548, 107] width 20 height 20
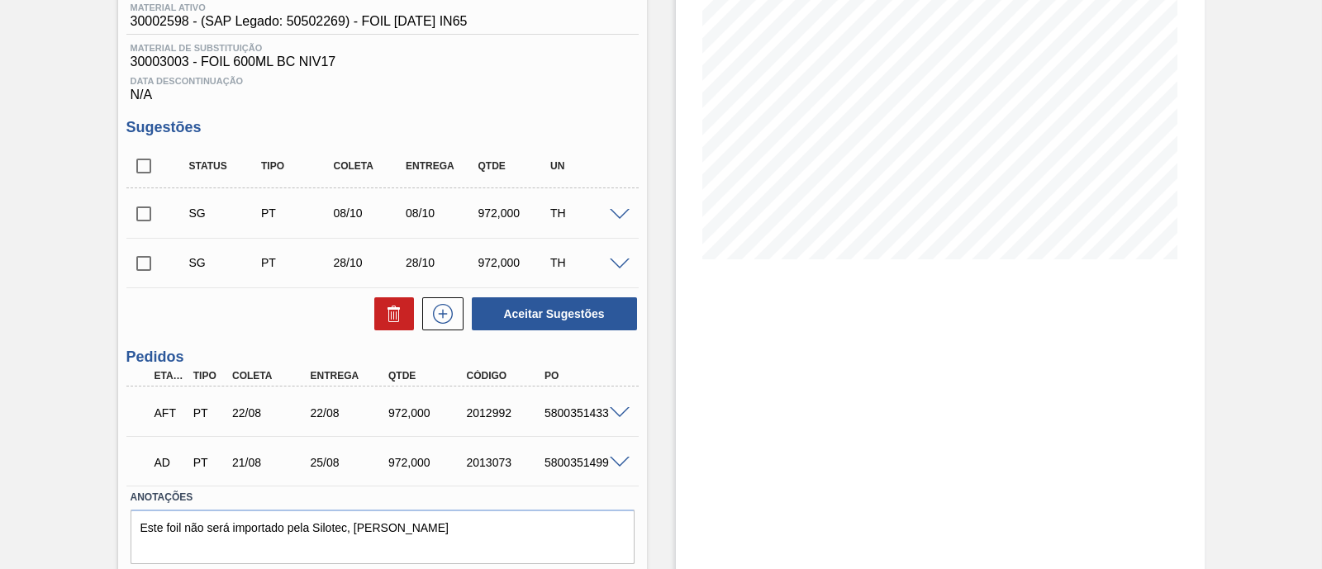
scroll to position [249, 0]
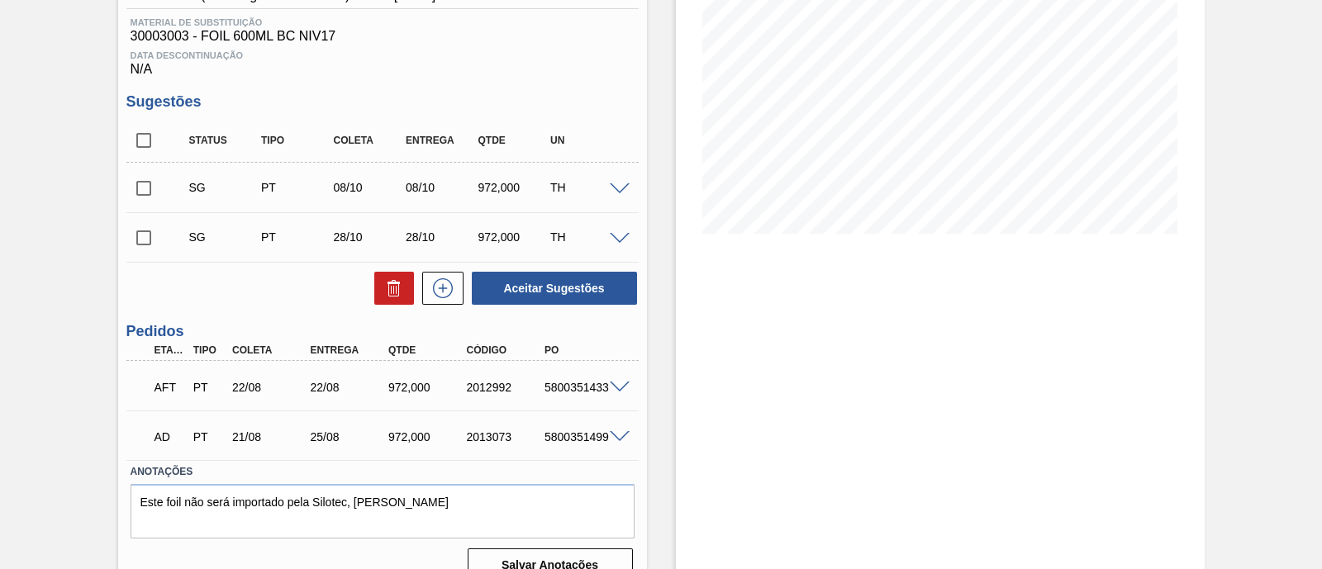
click at [610, 439] on span at bounding box center [620, 437] width 20 height 12
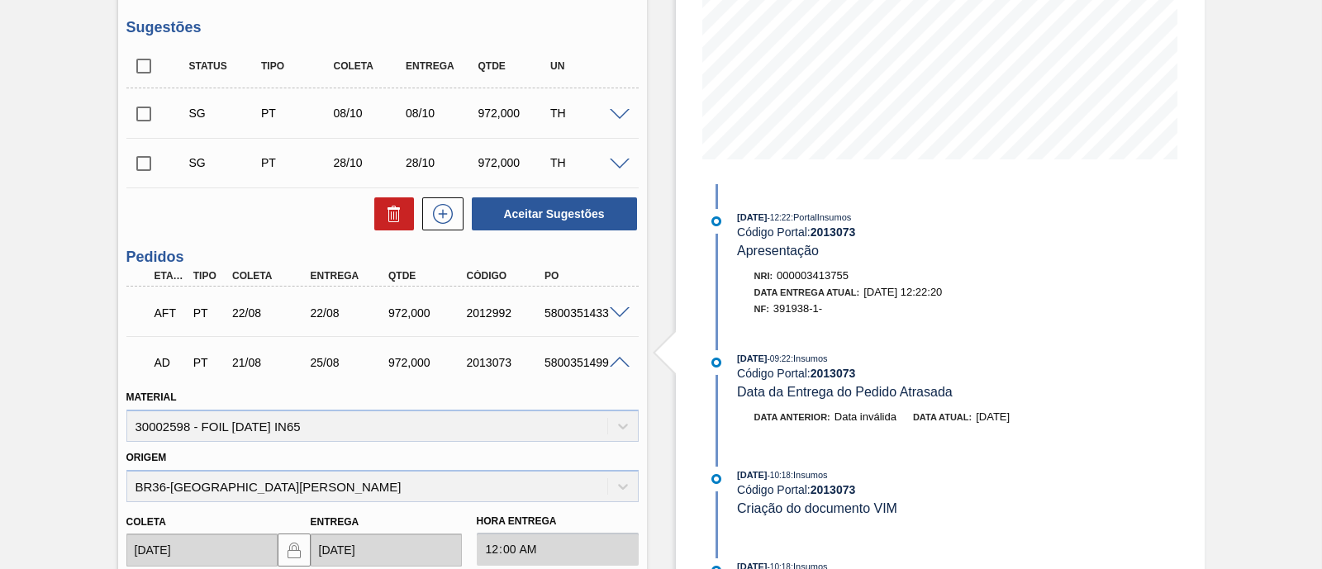
scroll to position [323, 0]
click at [618, 312] on span at bounding box center [620, 314] width 20 height 12
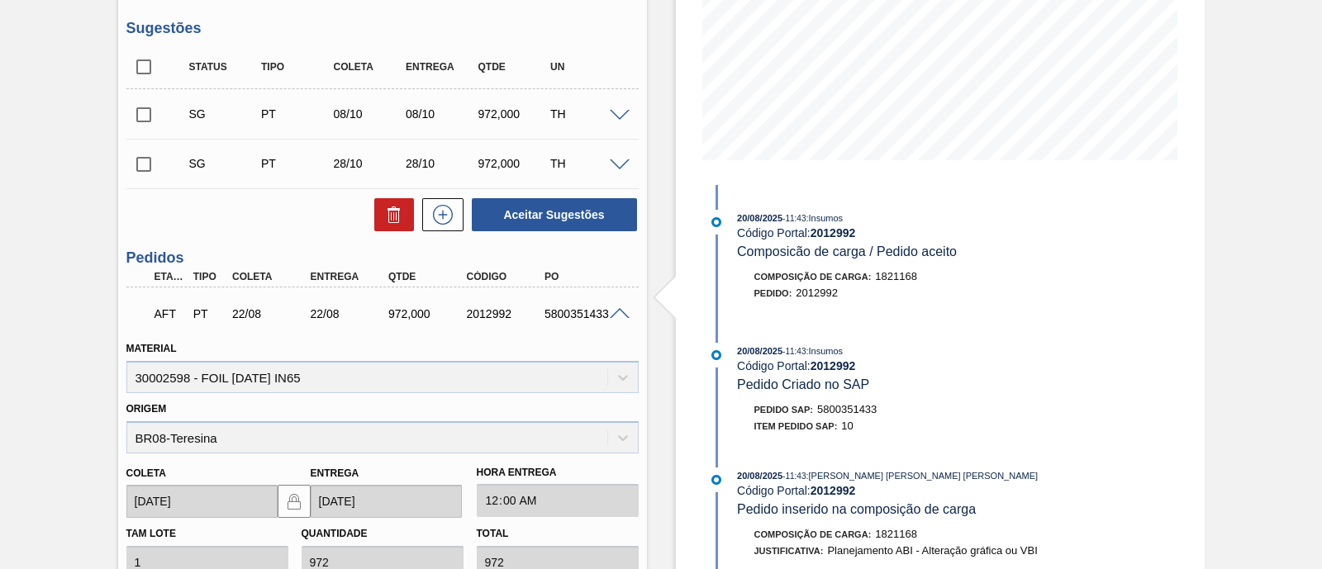
click at [618, 312] on span at bounding box center [620, 314] width 20 height 12
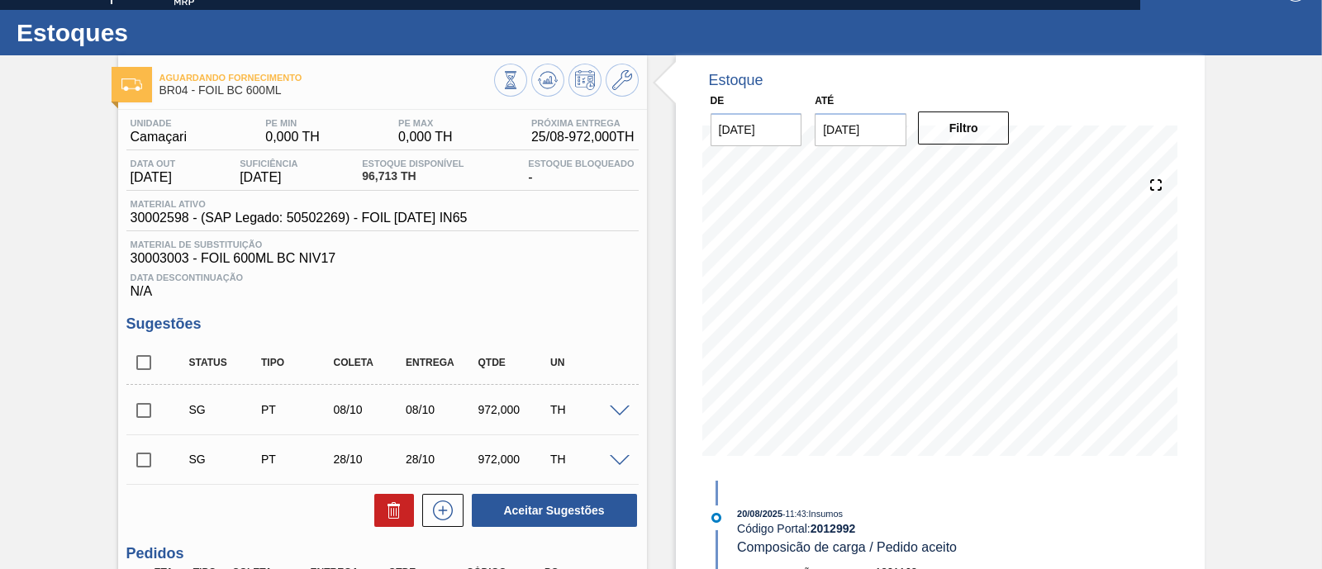
scroll to position [0, 0]
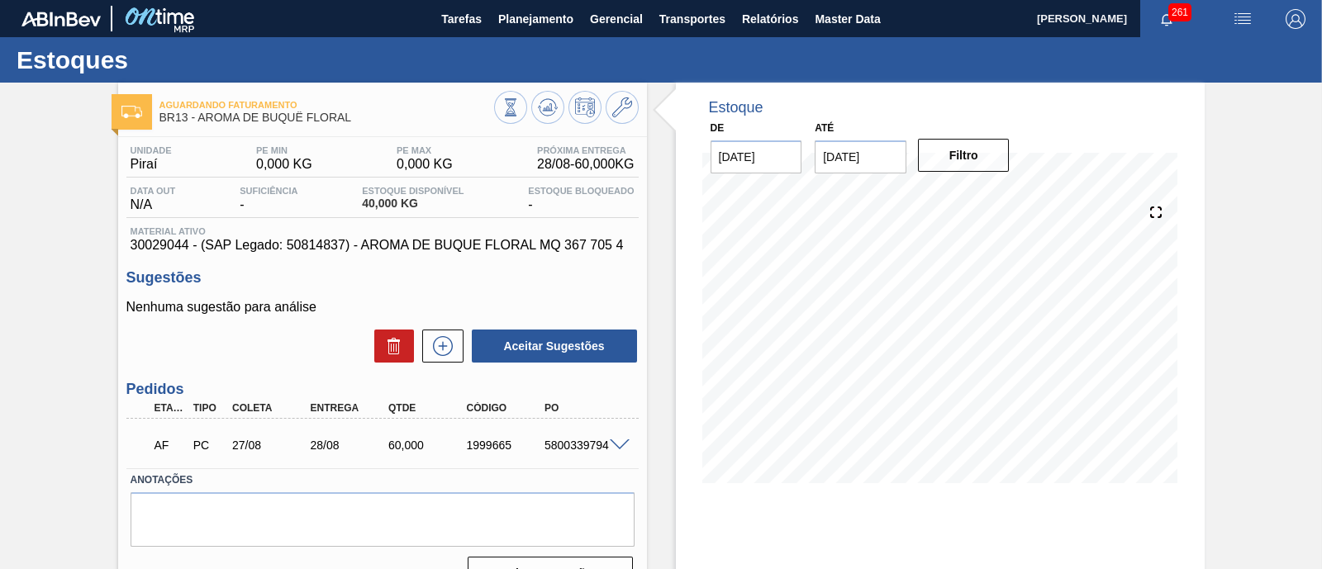
click at [615, 450] on span at bounding box center [620, 445] width 20 height 12
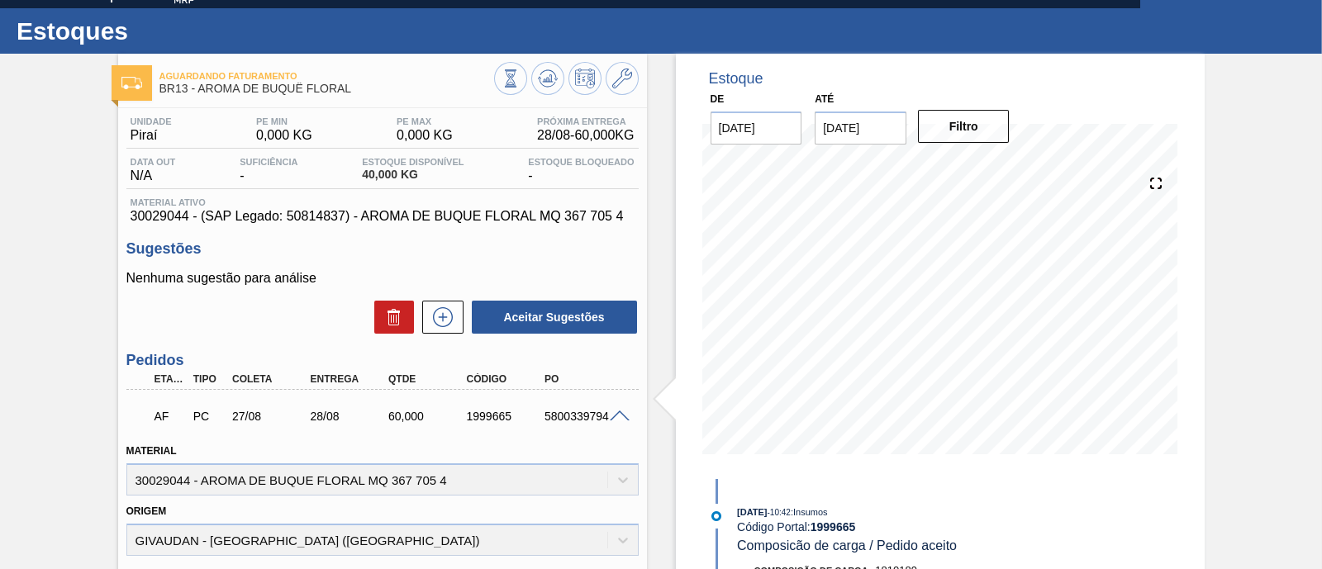
scroll to position [31, 0]
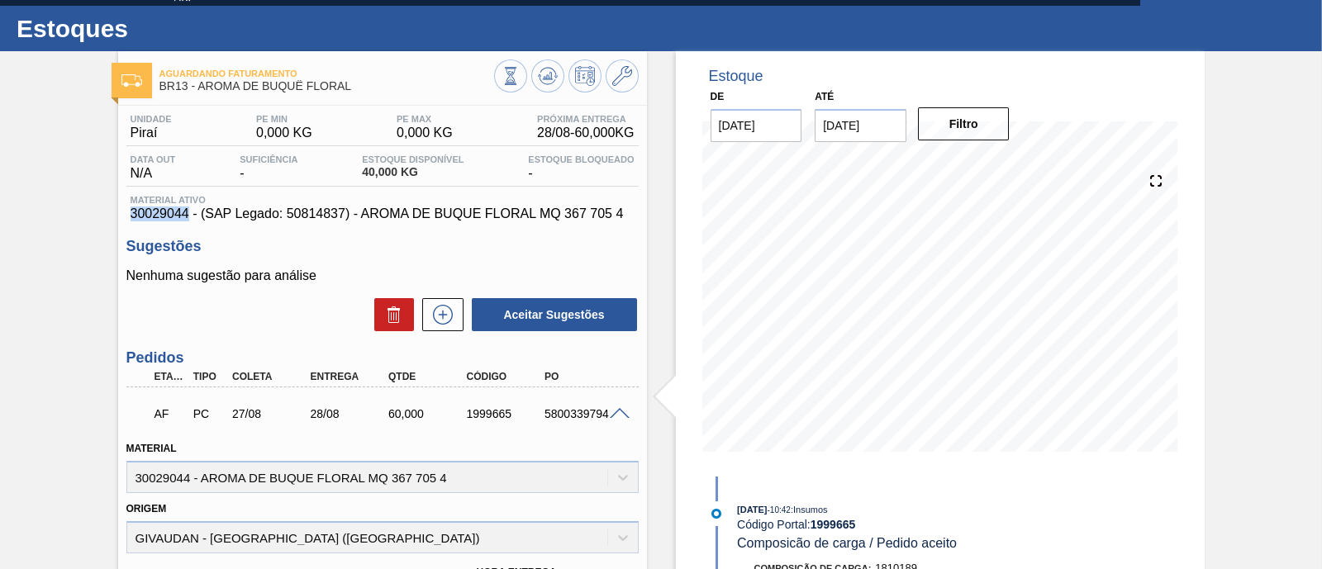
drag, startPoint x: 116, startPoint y: 218, endPoint x: 187, endPoint y: 221, distance: 71.1
click at [187, 221] on div "Aguardando Faturamento BR13 - AROMA DE BUQUÊ FLORAL Unidade Piraí PE MIN 0,000 …" at bounding box center [661, 512] width 1322 height 923
copy span "30029044"
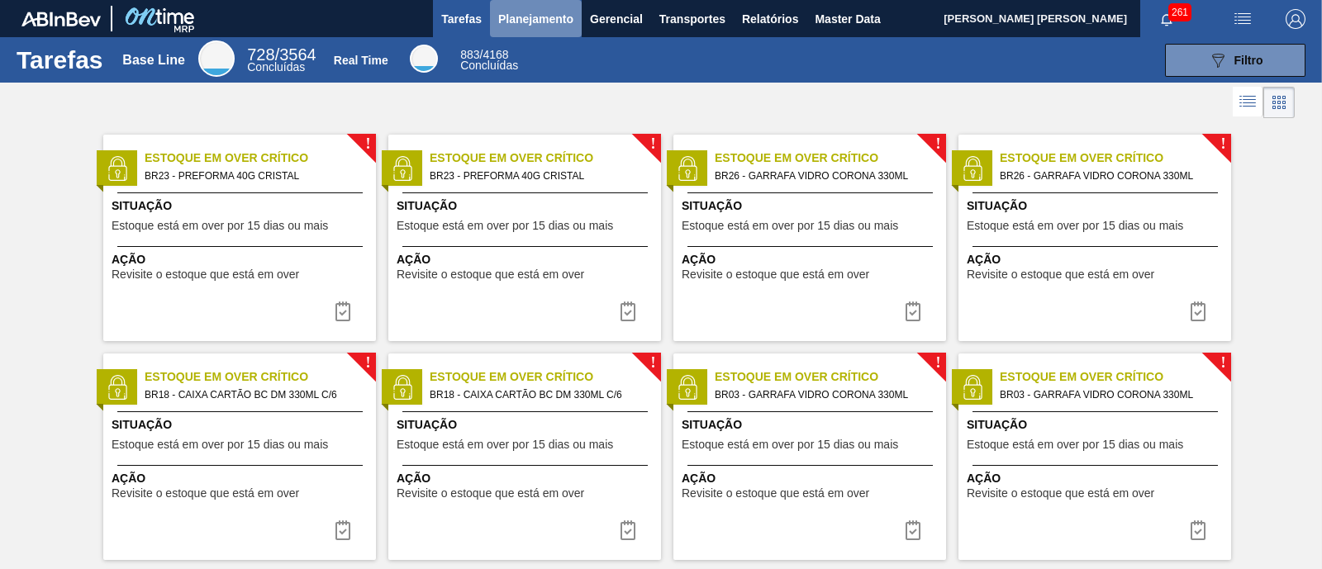
click at [549, 21] on span "Planejamento" at bounding box center [535, 19] width 75 height 20
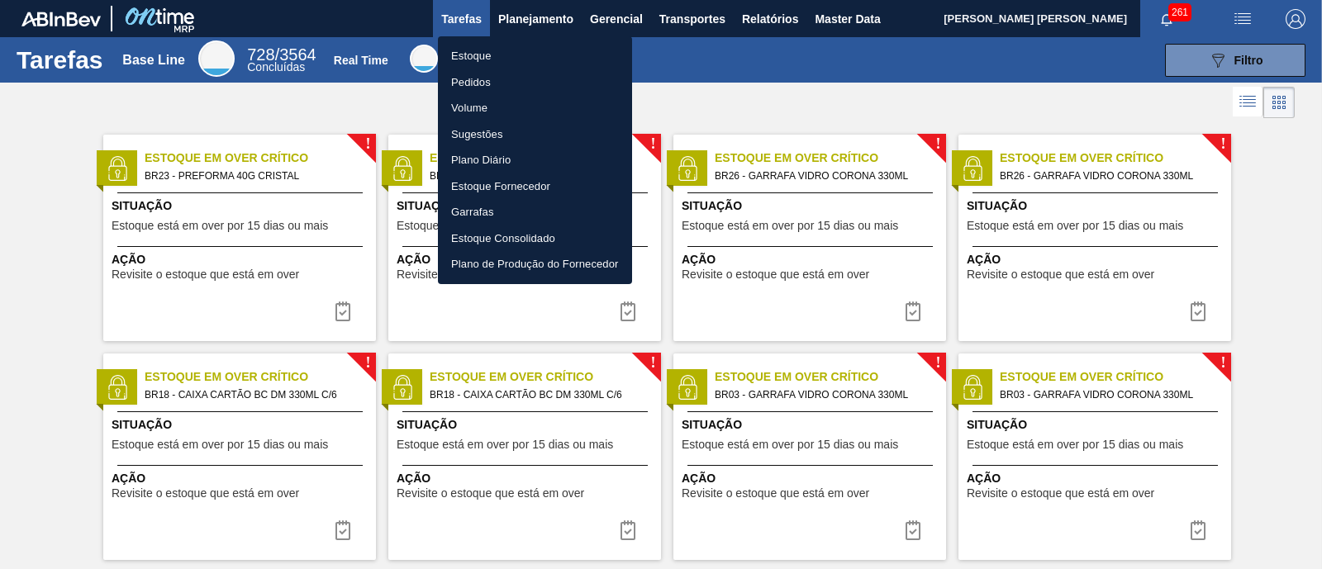
click at [531, 55] on li "Estoque" at bounding box center [535, 56] width 194 height 26
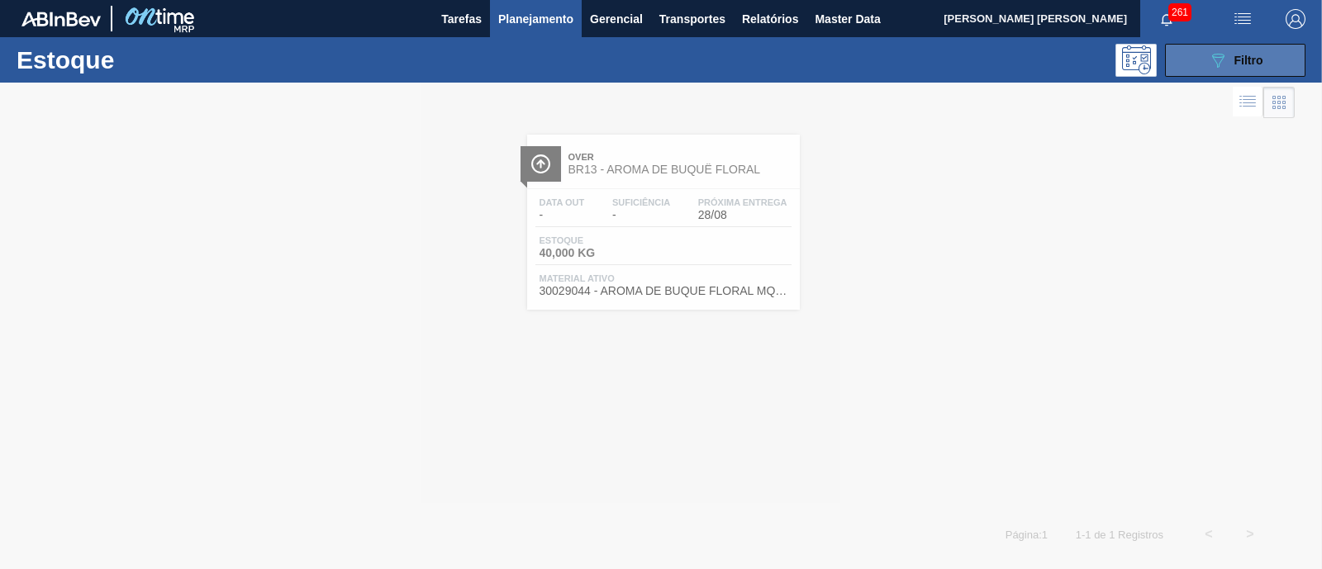
click at [1283, 62] on button "089F7B8B-B2A5-4AFE-B5C0-19BA573D28AC Filtro" at bounding box center [1235, 60] width 140 height 33
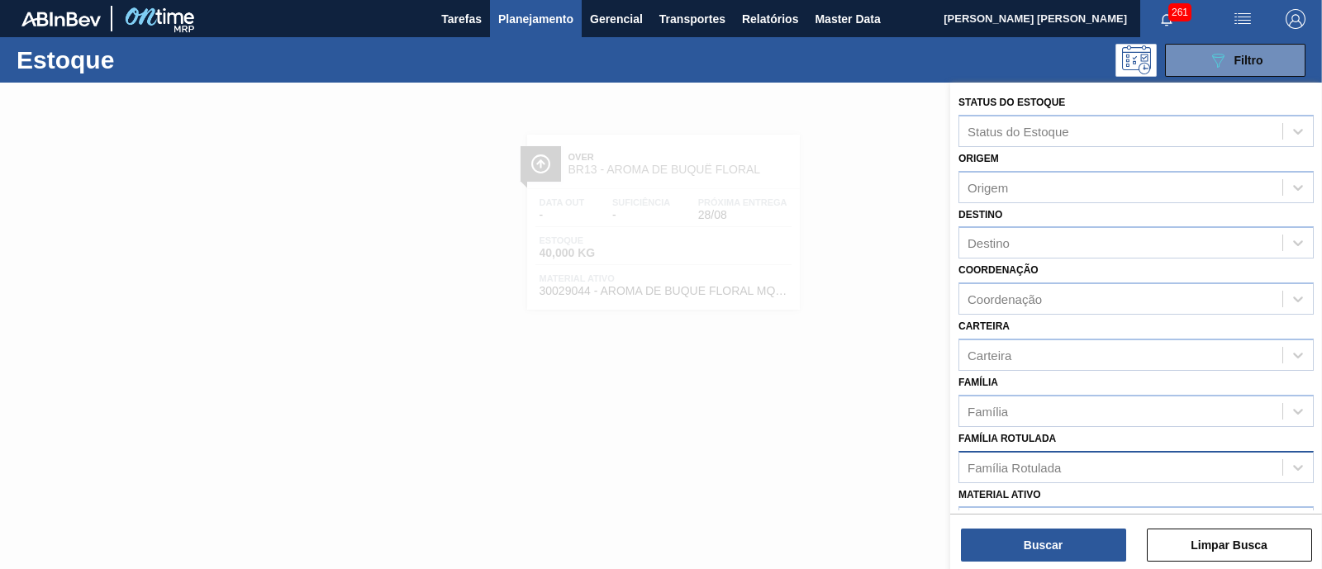
click at [1057, 464] on div "Família Rotulada" at bounding box center [1013, 467] width 93 height 14
type Rotulada "h"
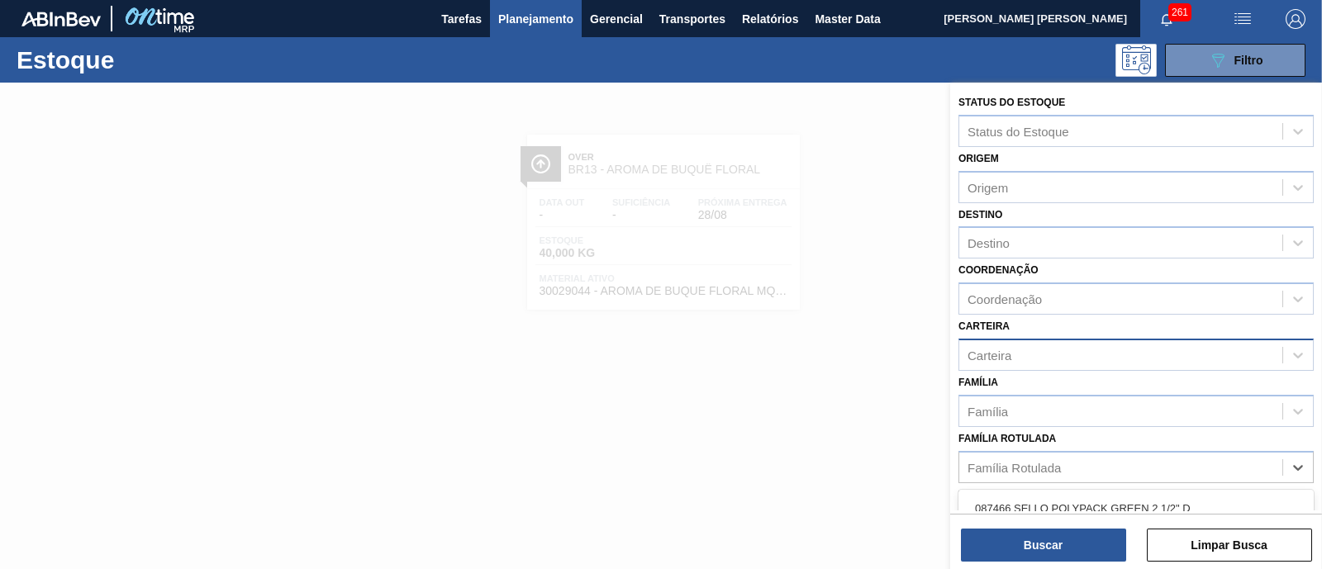
click at [1077, 344] on div "Carteira" at bounding box center [1120, 355] width 323 height 24
type input "h"
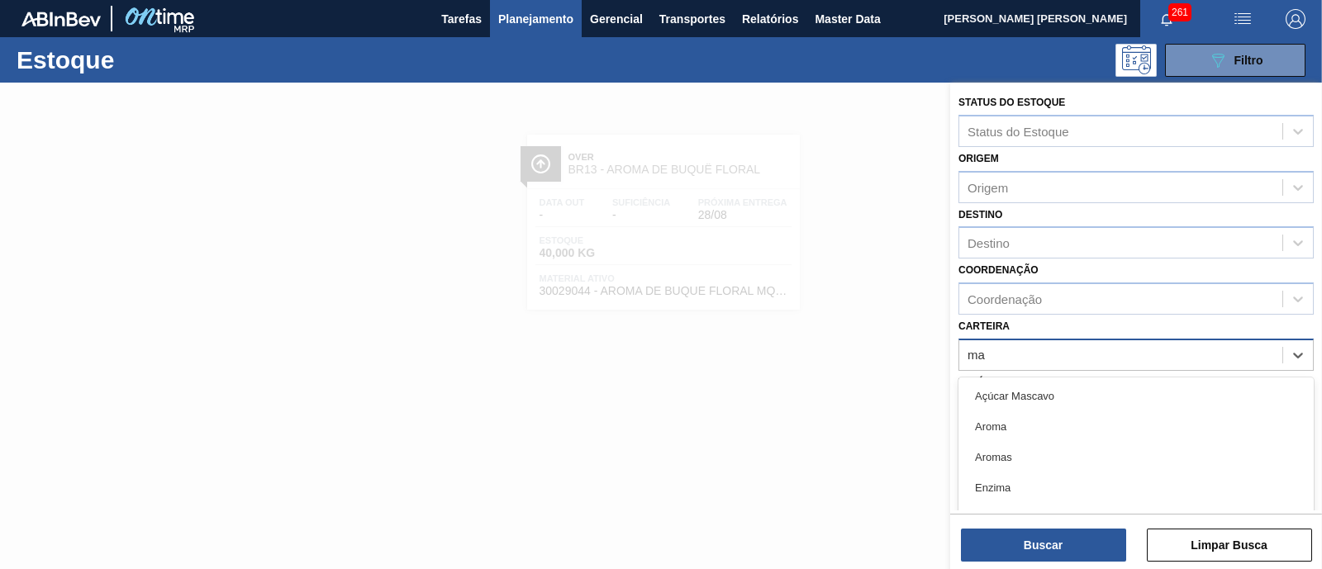
type input "m"
